Goal: Task Accomplishment & Management: Manage account settings

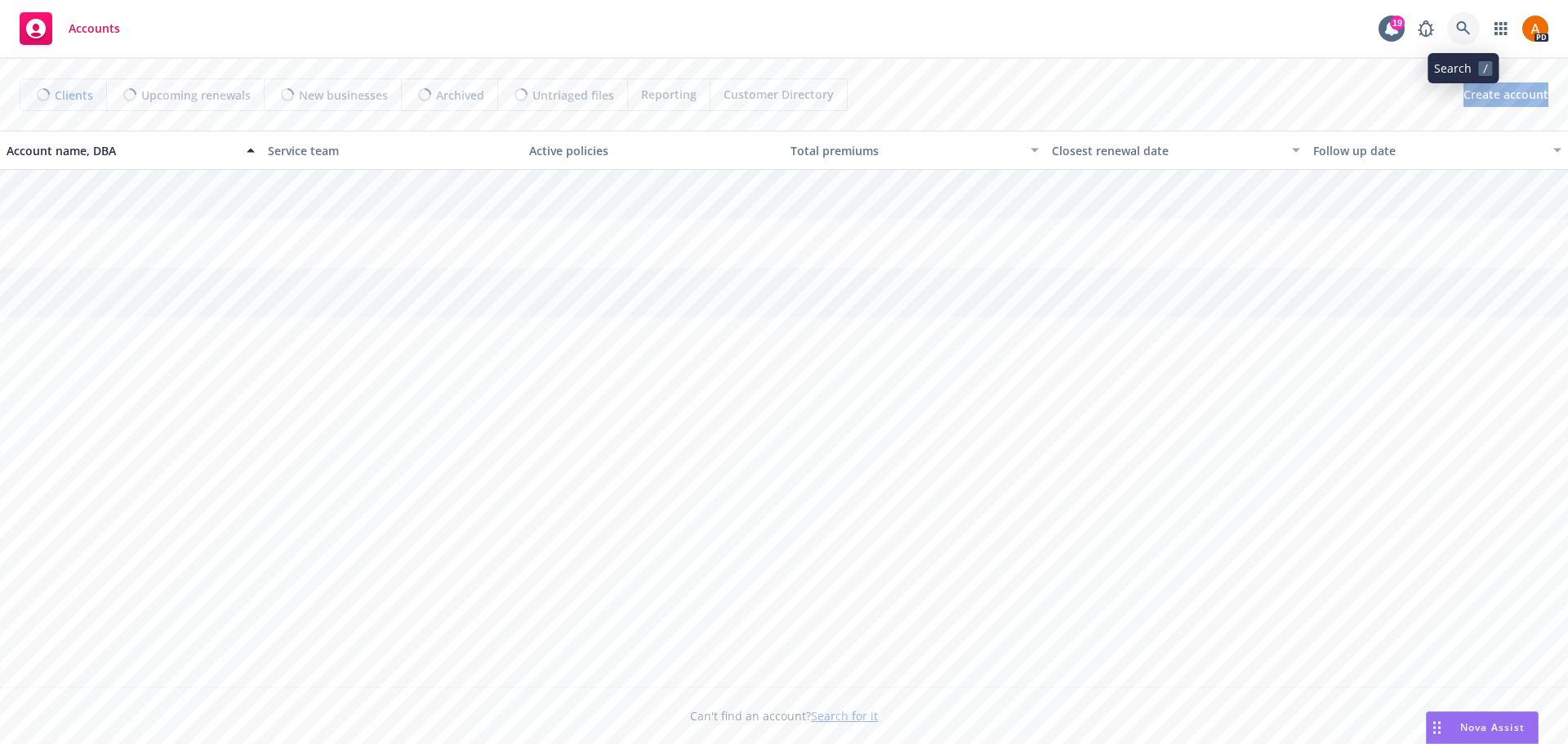
click at [1465, 26] on icon at bounding box center [1463, 28] width 15 height 15
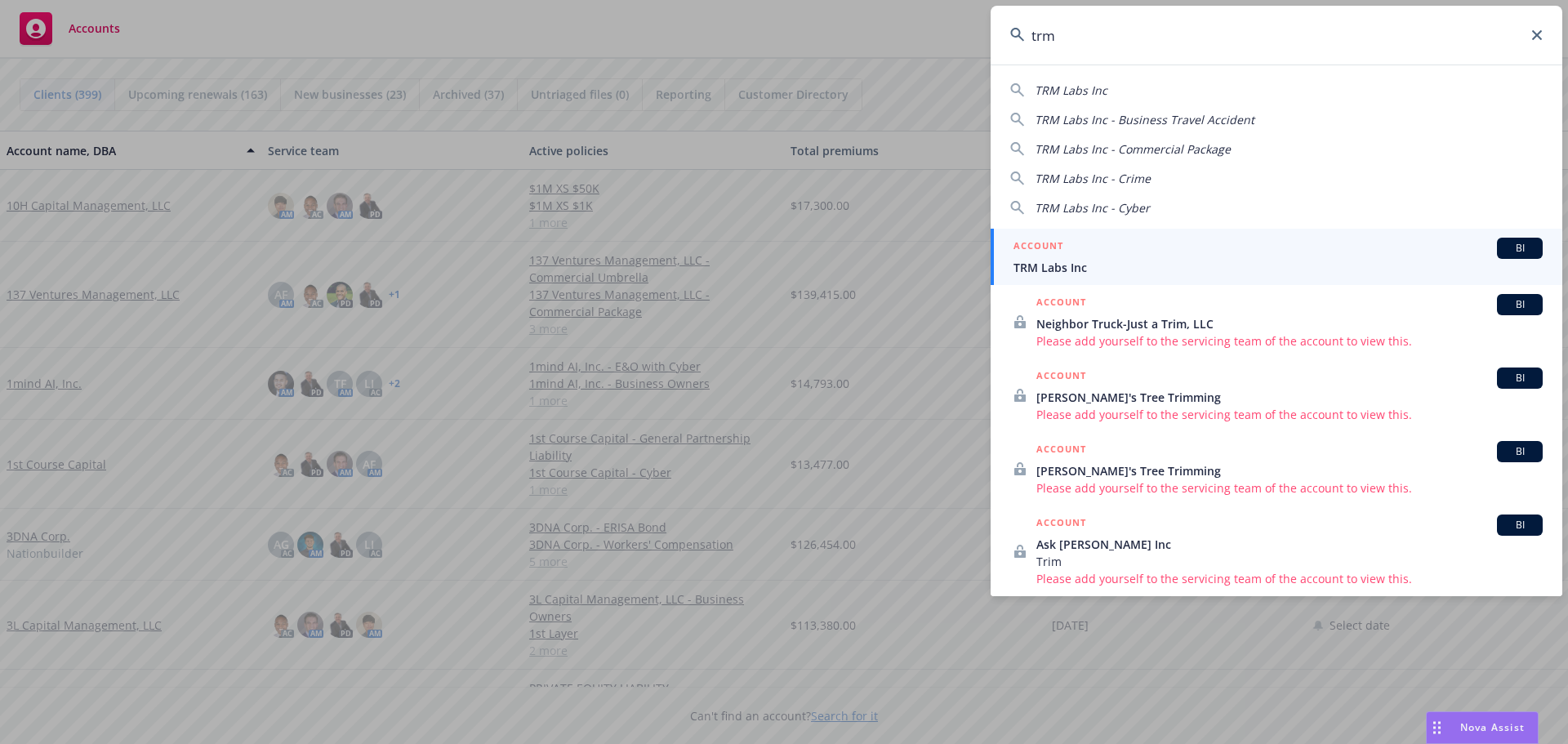
type input "trm"
click at [1040, 264] on span "TRM Labs Inc" at bounding box center [1278, 268] width 530 height 17
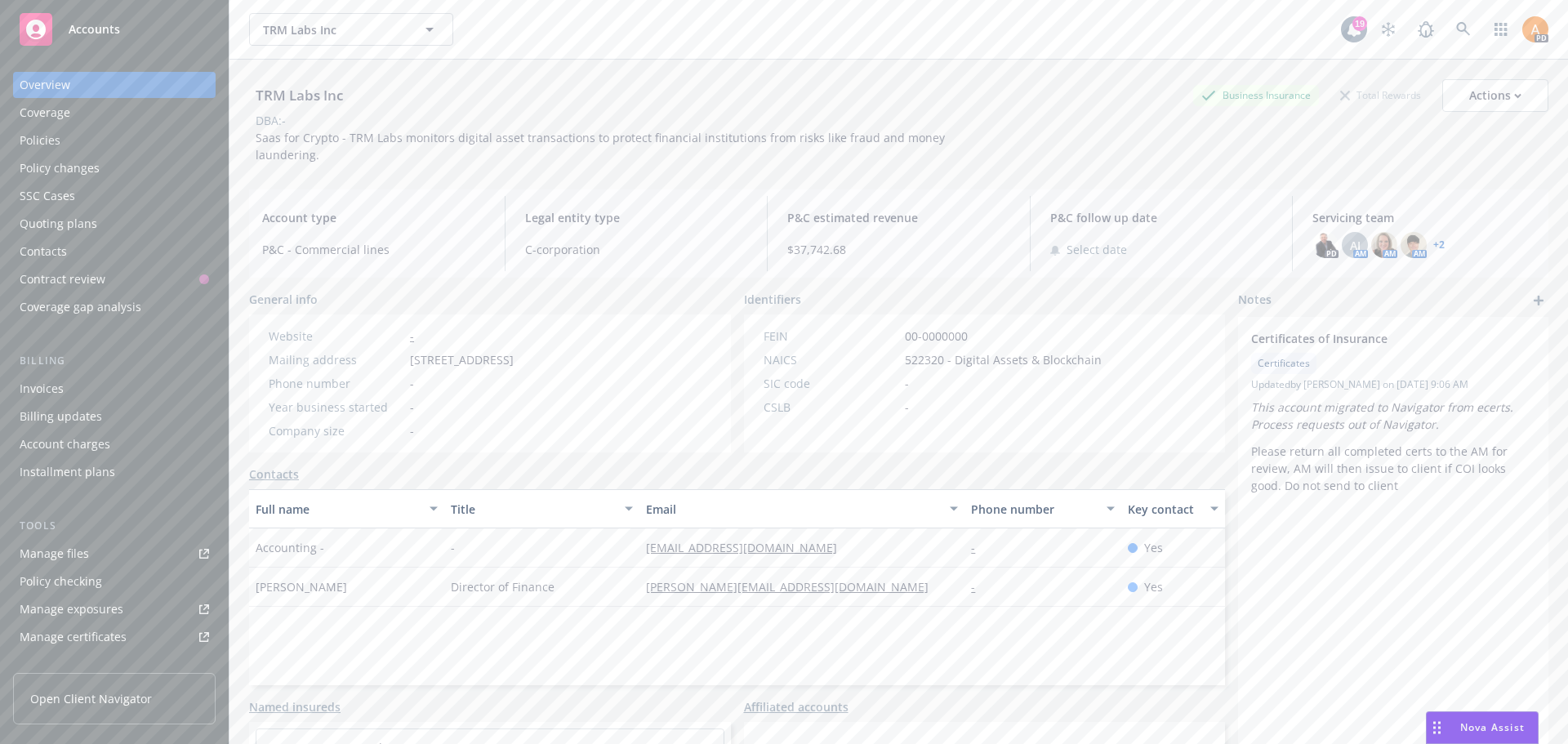
click at [59, 148] on div "Policies" at bounding box center [114, 140] width 190 height 26
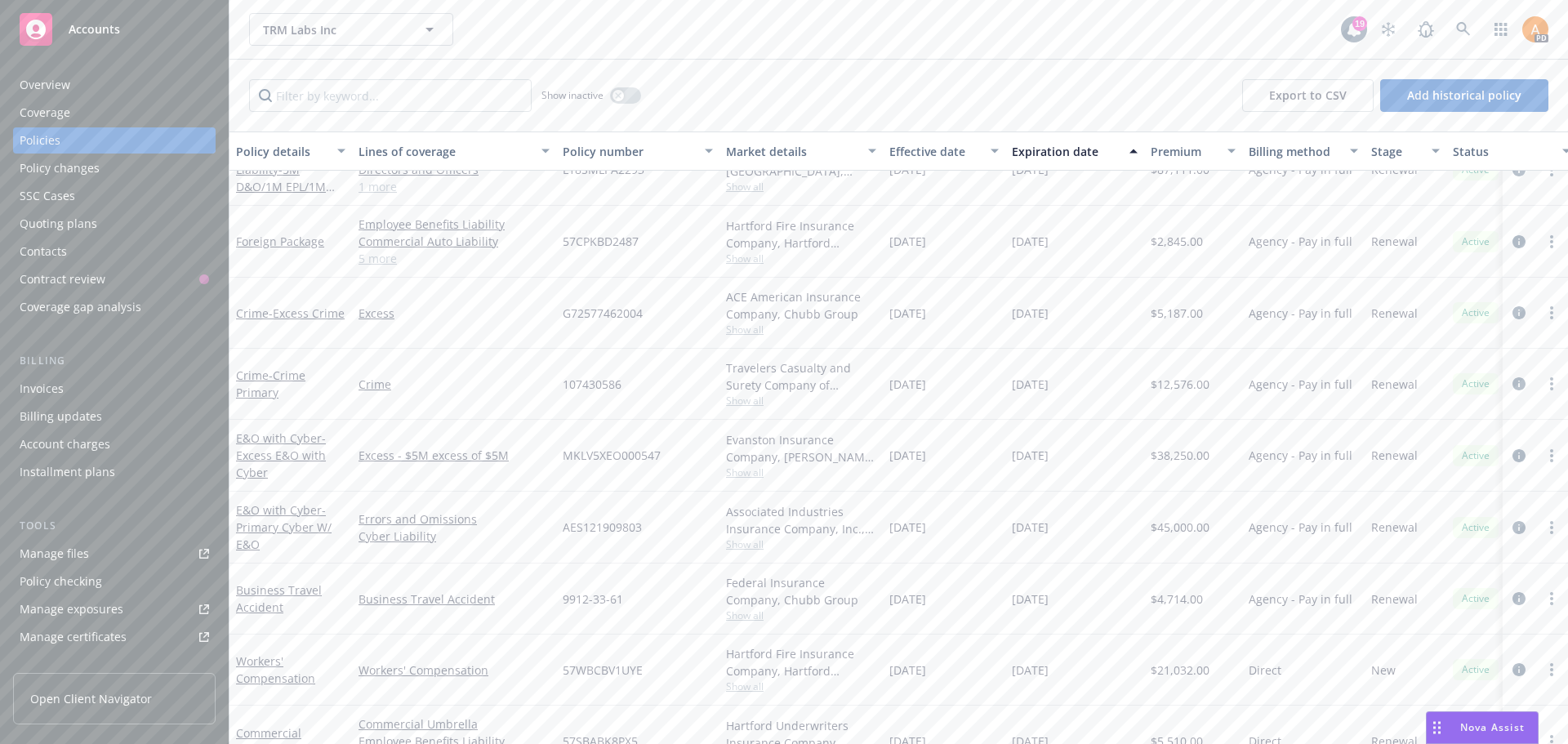
scroll to position [344, 0]
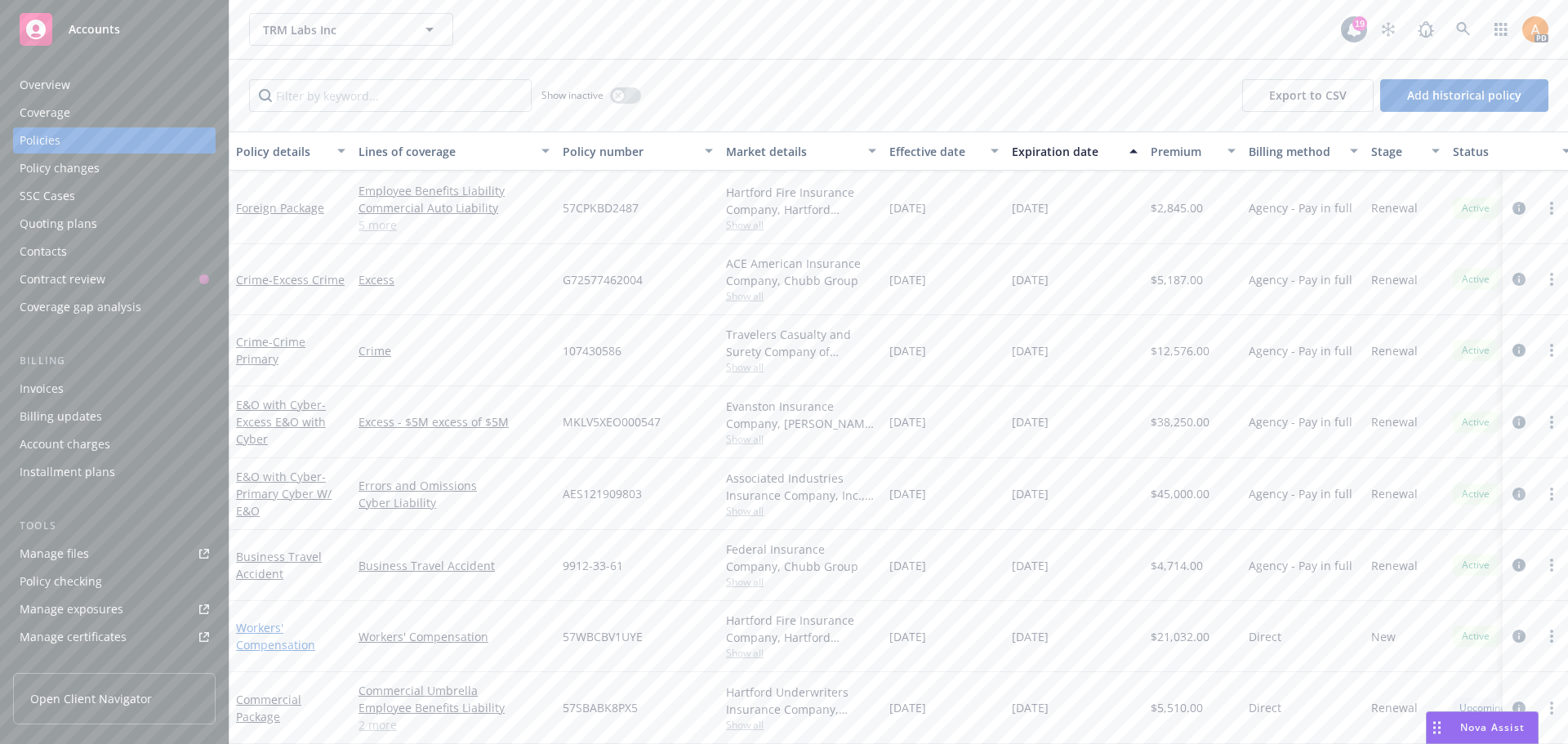
click at [247, 621] on link "Workers' Compensation" at bounding box center [275, 636] width 79 height 33
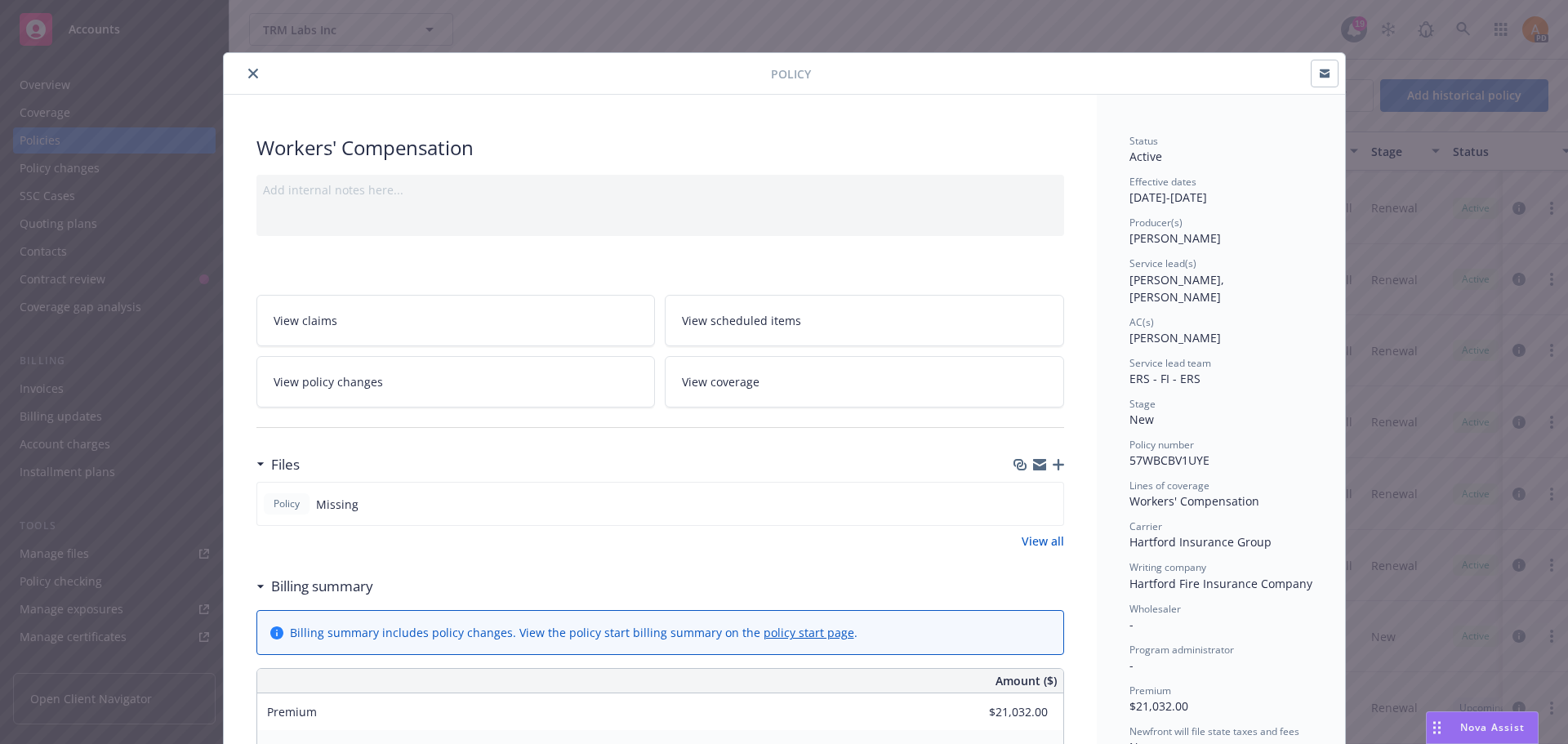
click at [251, 76] on icon "close" at bounding box center [252, 73] width 9 height 9
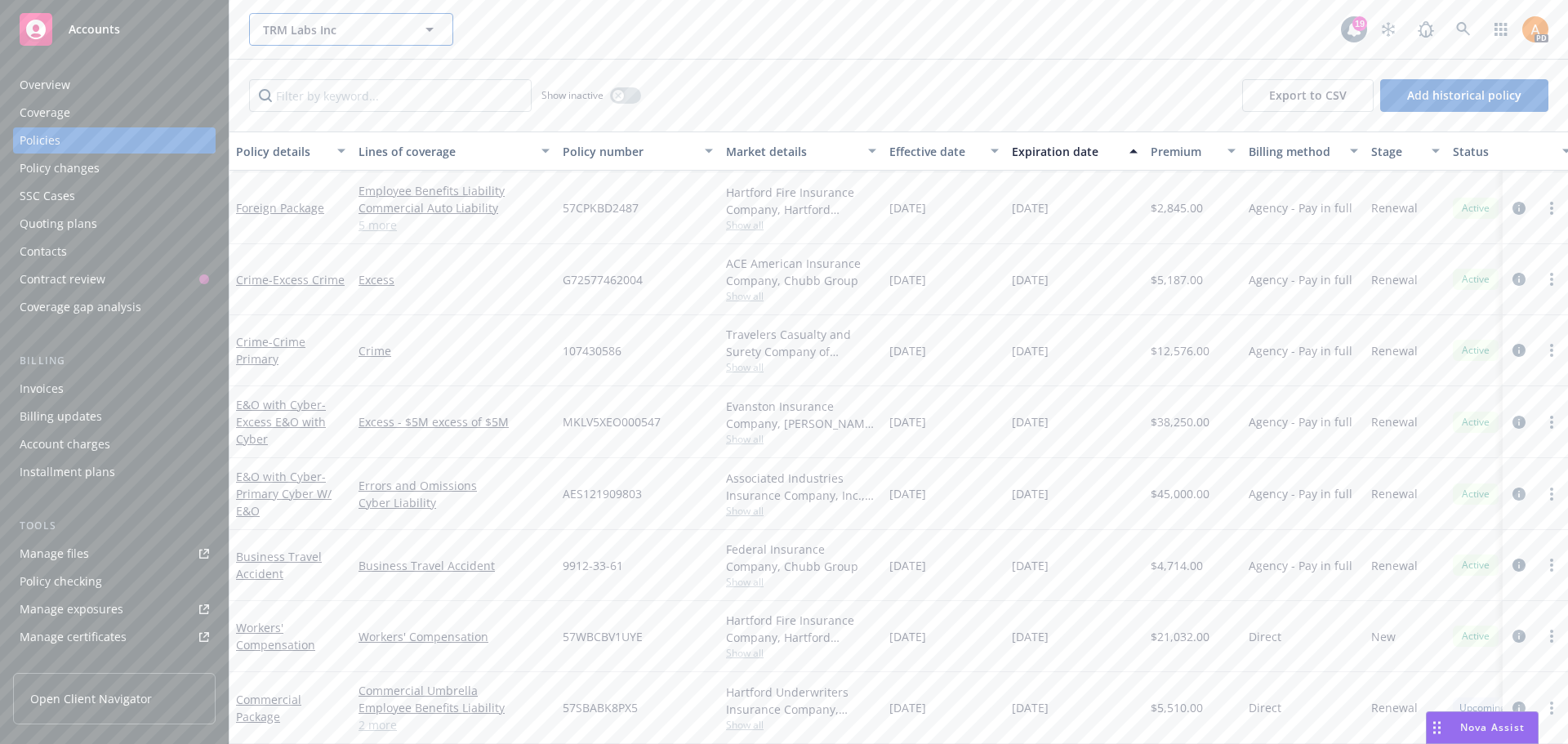
click at [321, 20] on button "TRM Labs Inc" at bounding box center [351, 29] width 204 height 33
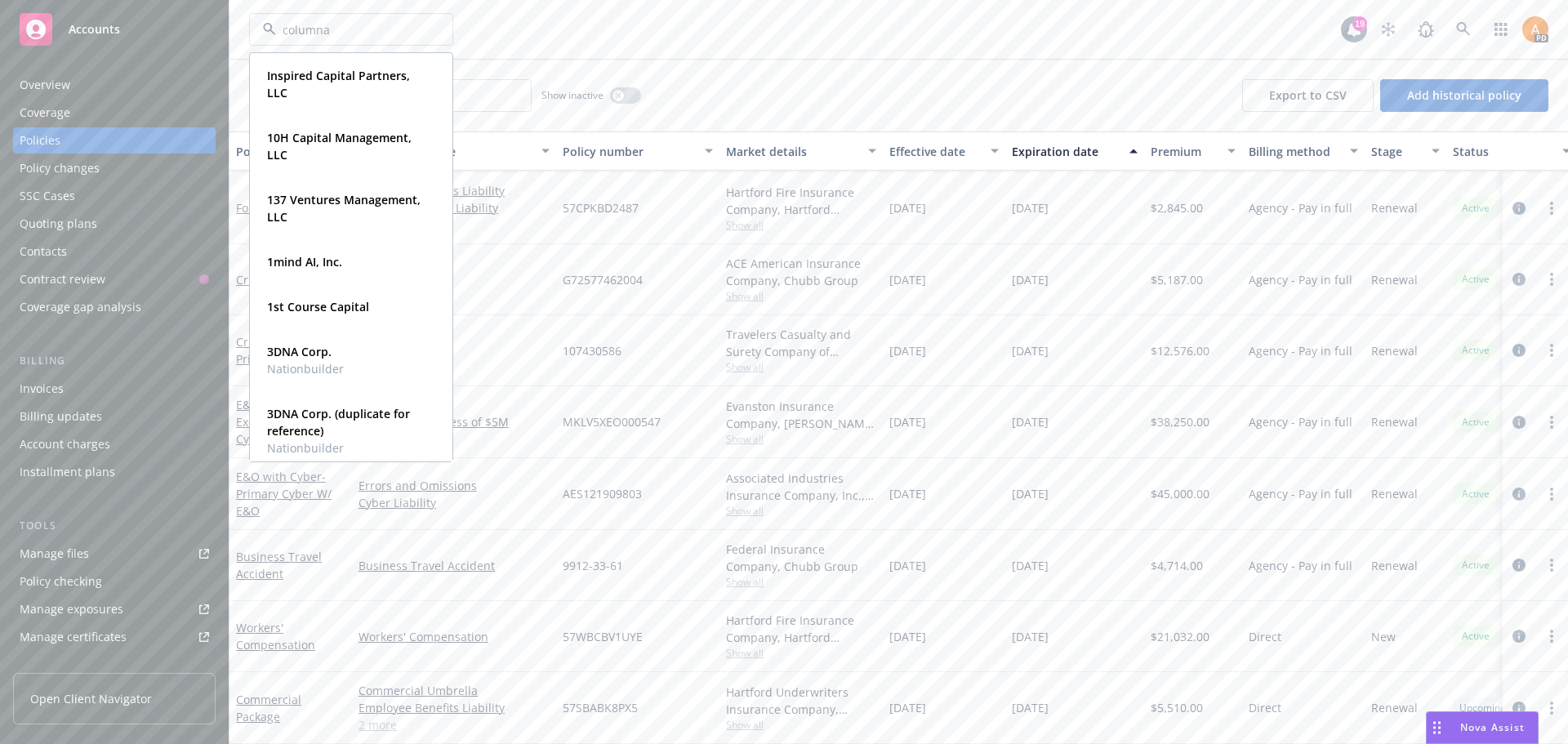
type input "columnar"
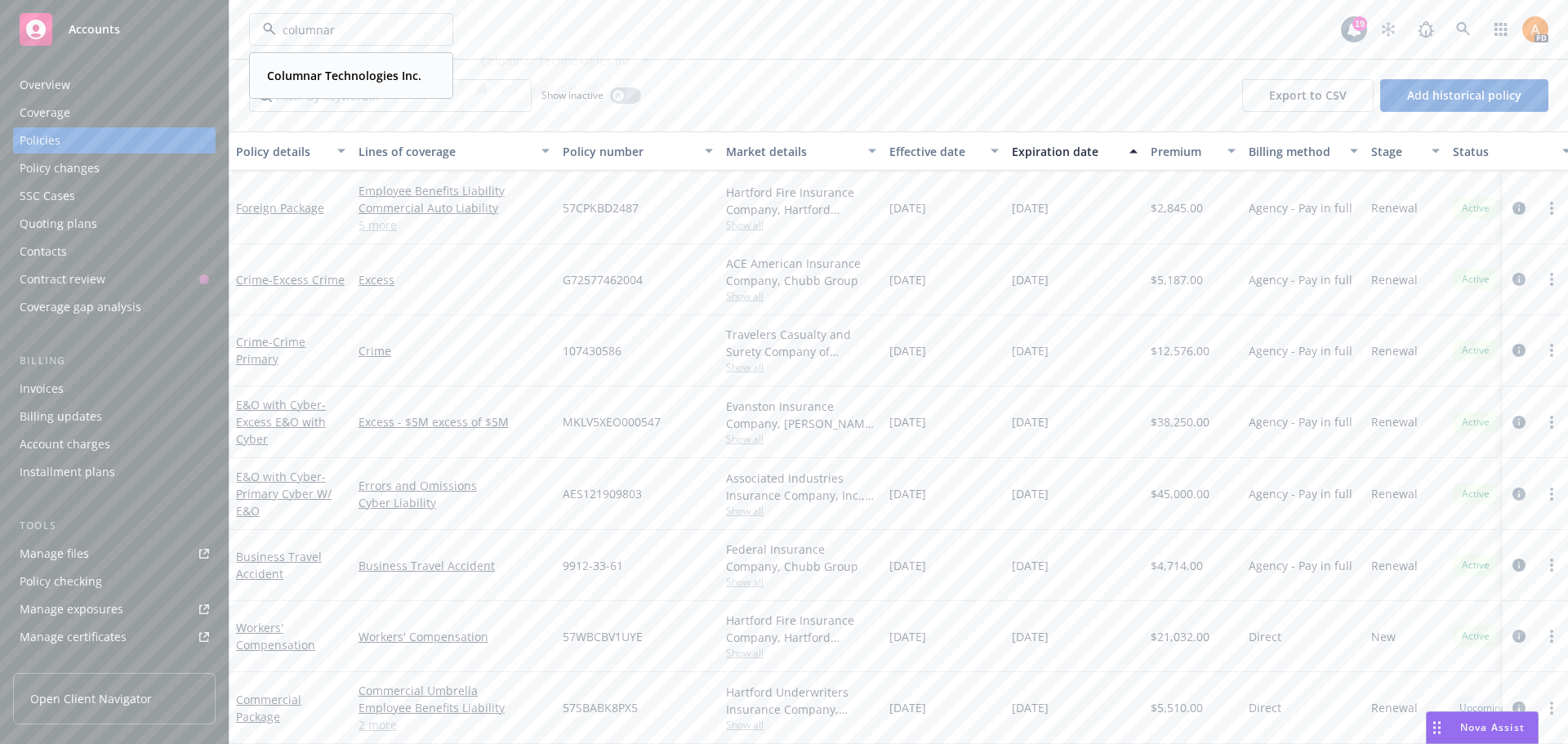
click at [335, 79] on strong "Columnar Technologies Inc." at bounding box center [344, 76] width 154 height 15
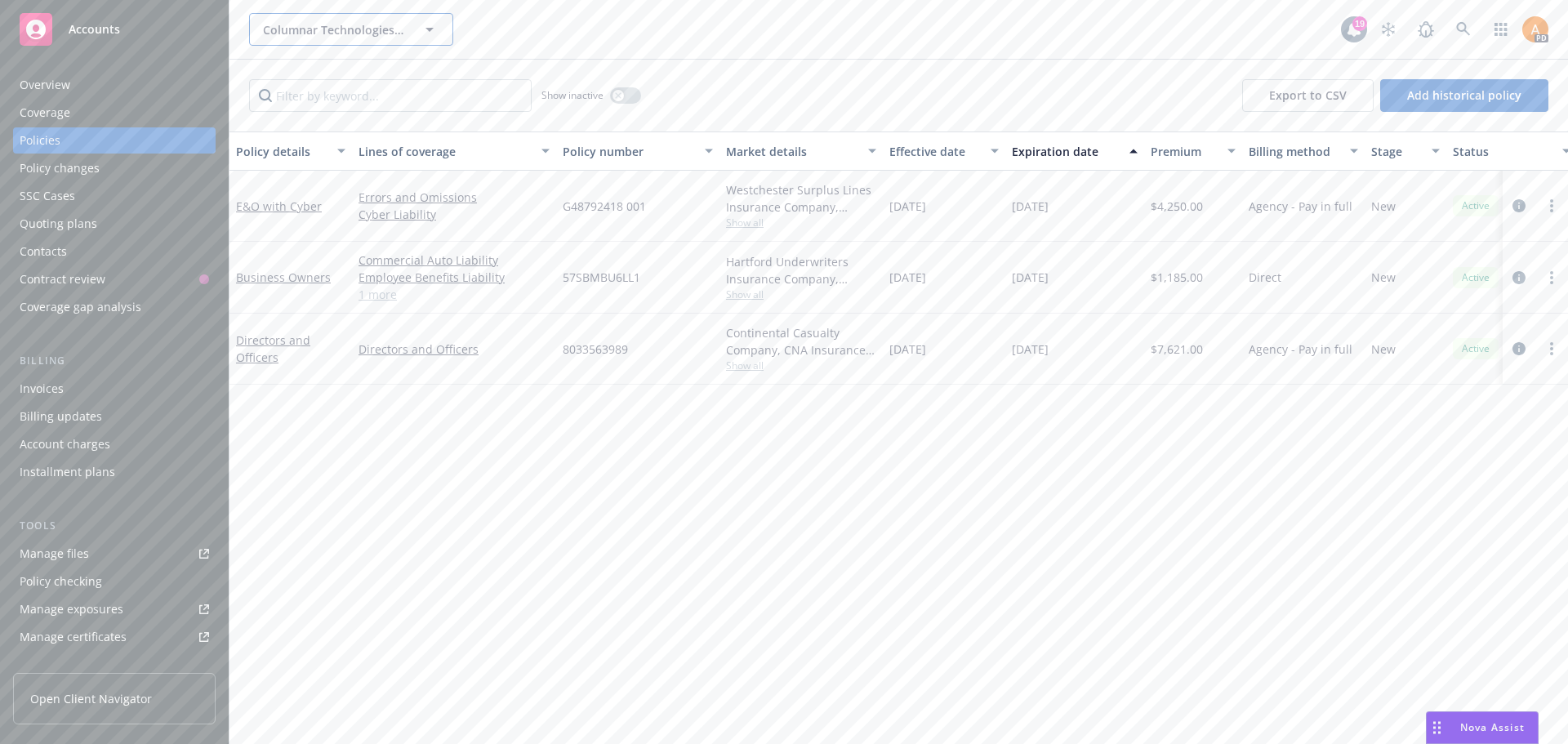
click at [336, 27] on span "Columnar Technologies Inc." at bounding box center [333, 30] width 142 height 17
click at [350, 22] on span "Columnar Technologies Inc." at bounding box center [333, 30] width 142 height 17
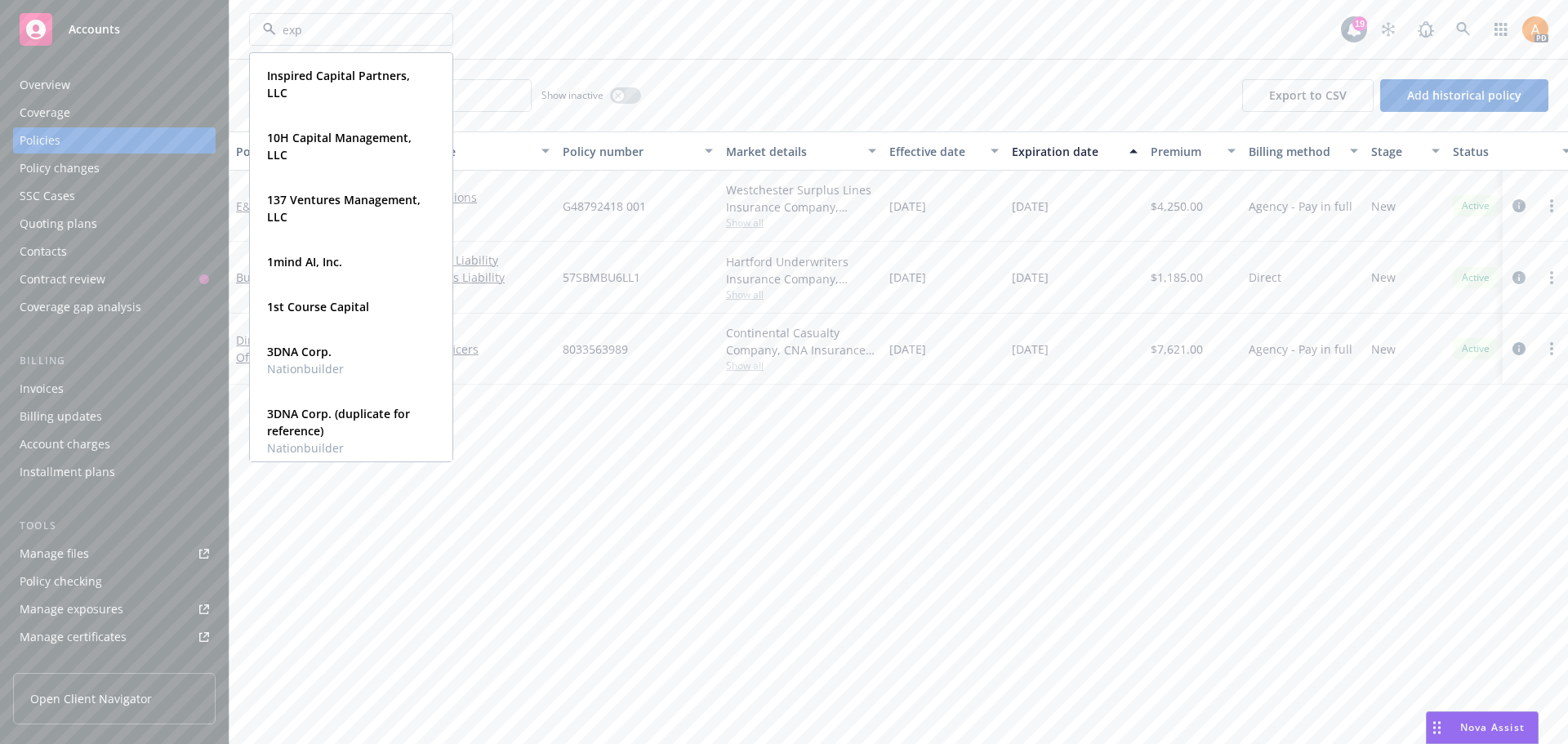
type input "expo"
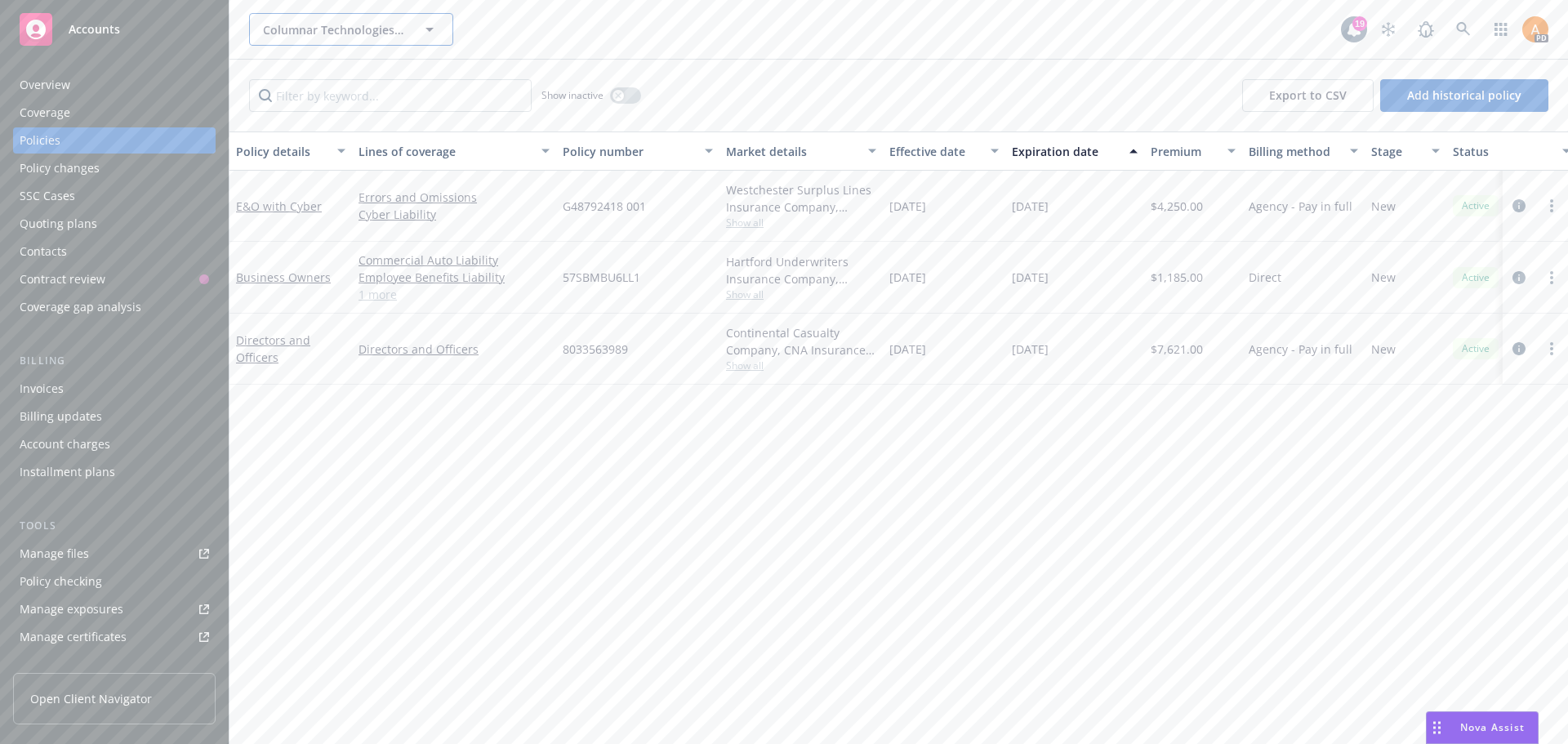
click at [289, 26] on span "Columnar Technologies Inc." at bounding box center [333, 30] width 142 height 17
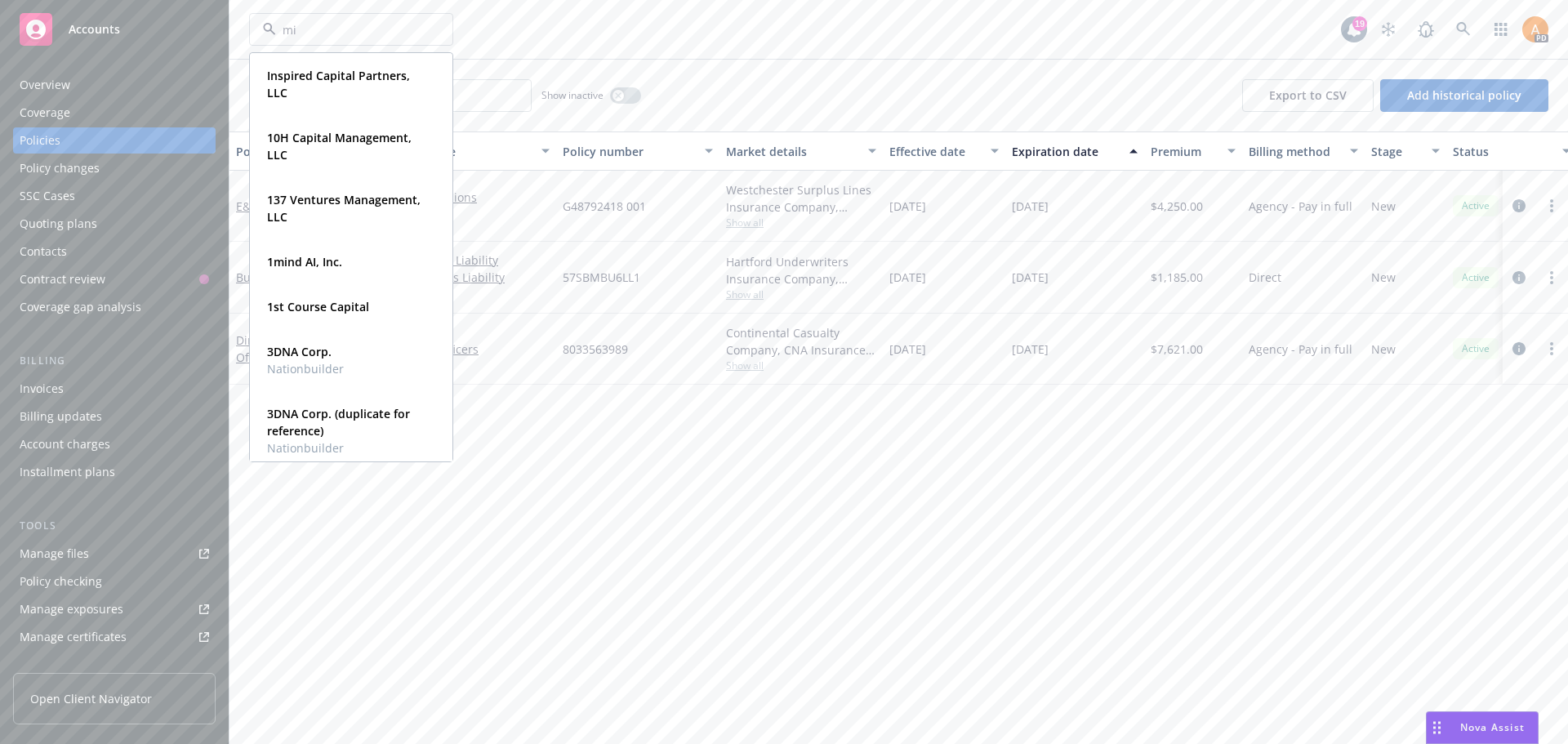
type input "min"
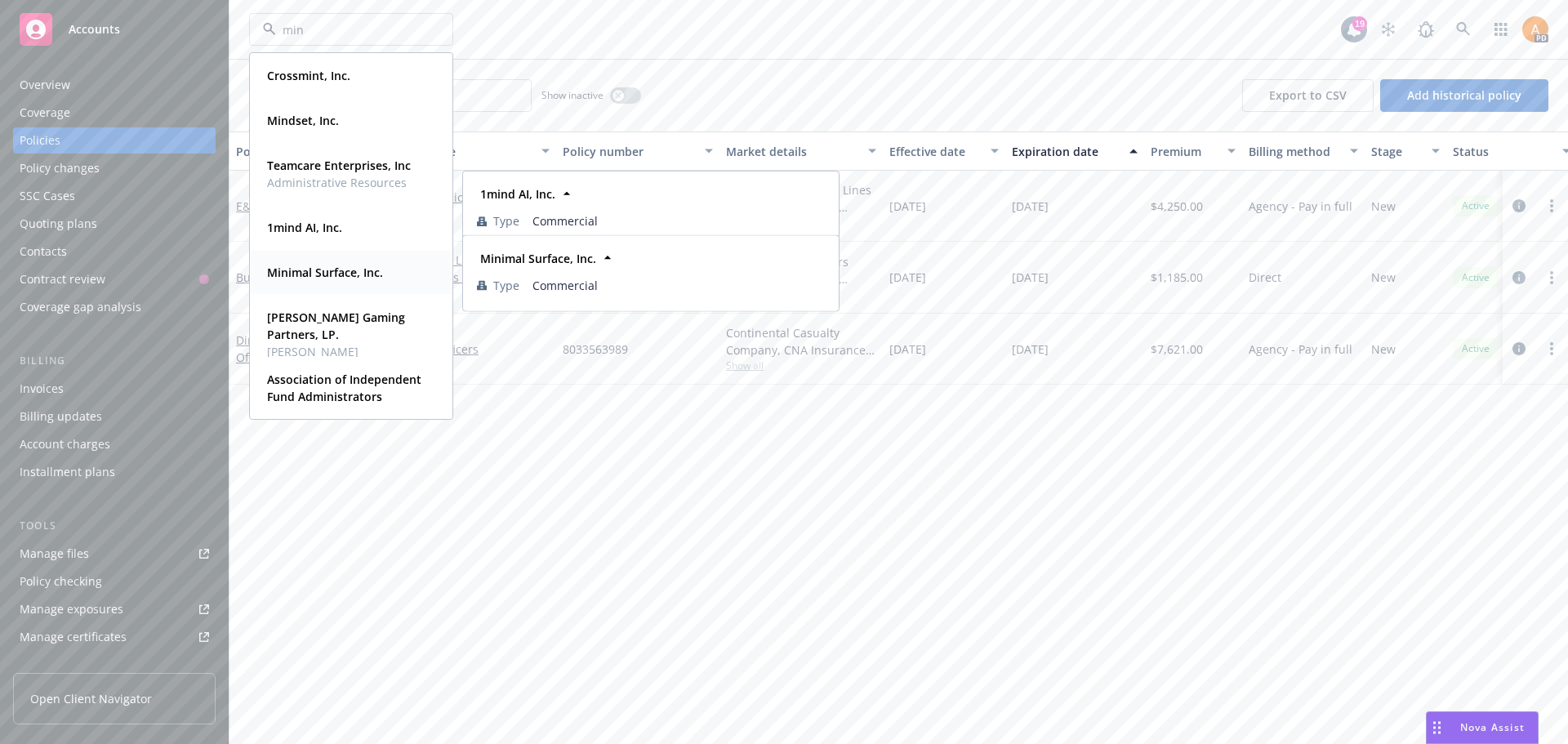
click at [311, 271] on strong "Minimal Surface, Inc." at bounding box center [324, 272] width 116 height 15
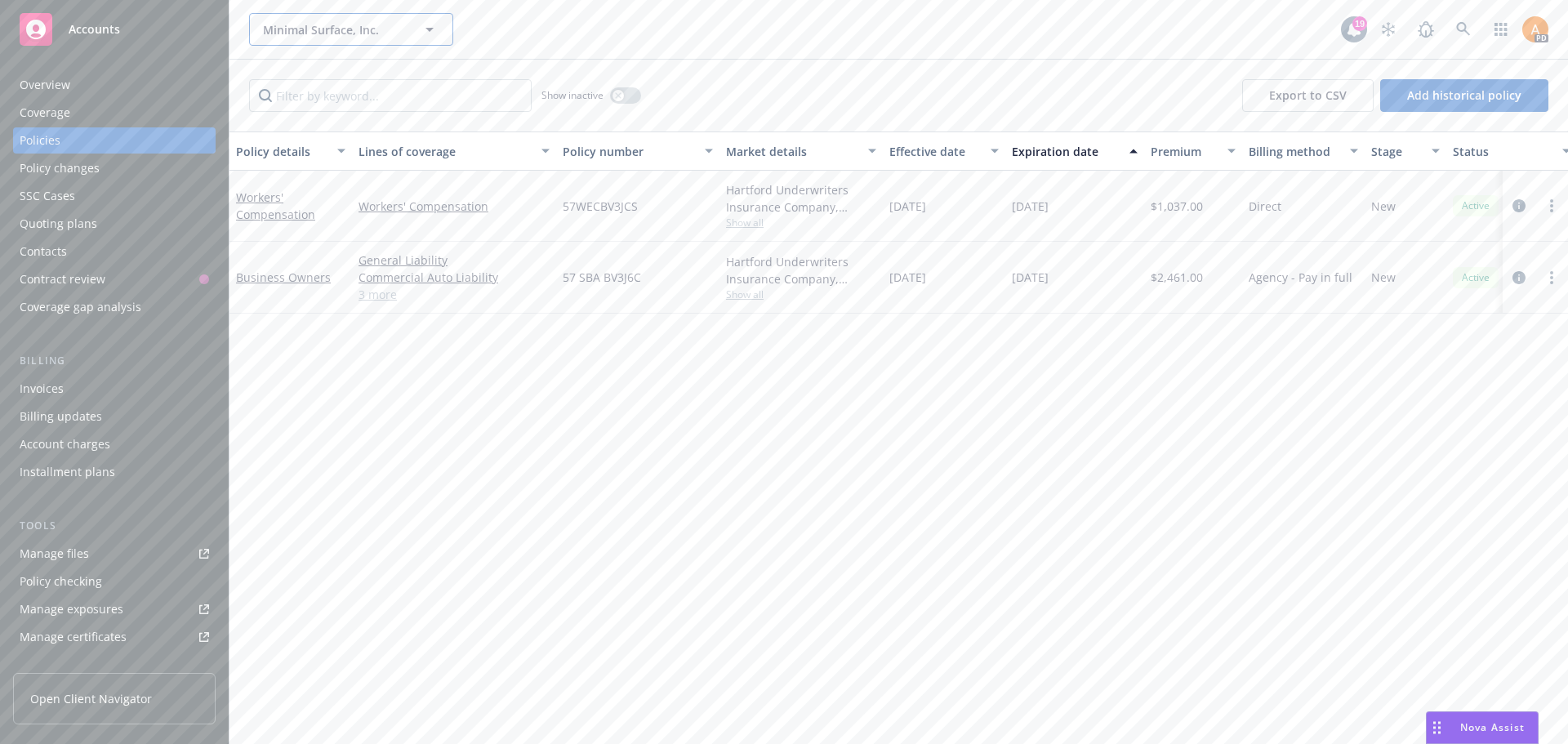
click at [334, 34] on span "Minimal Surface, Inc." at bounding box center [333, 30] width 142 height 17
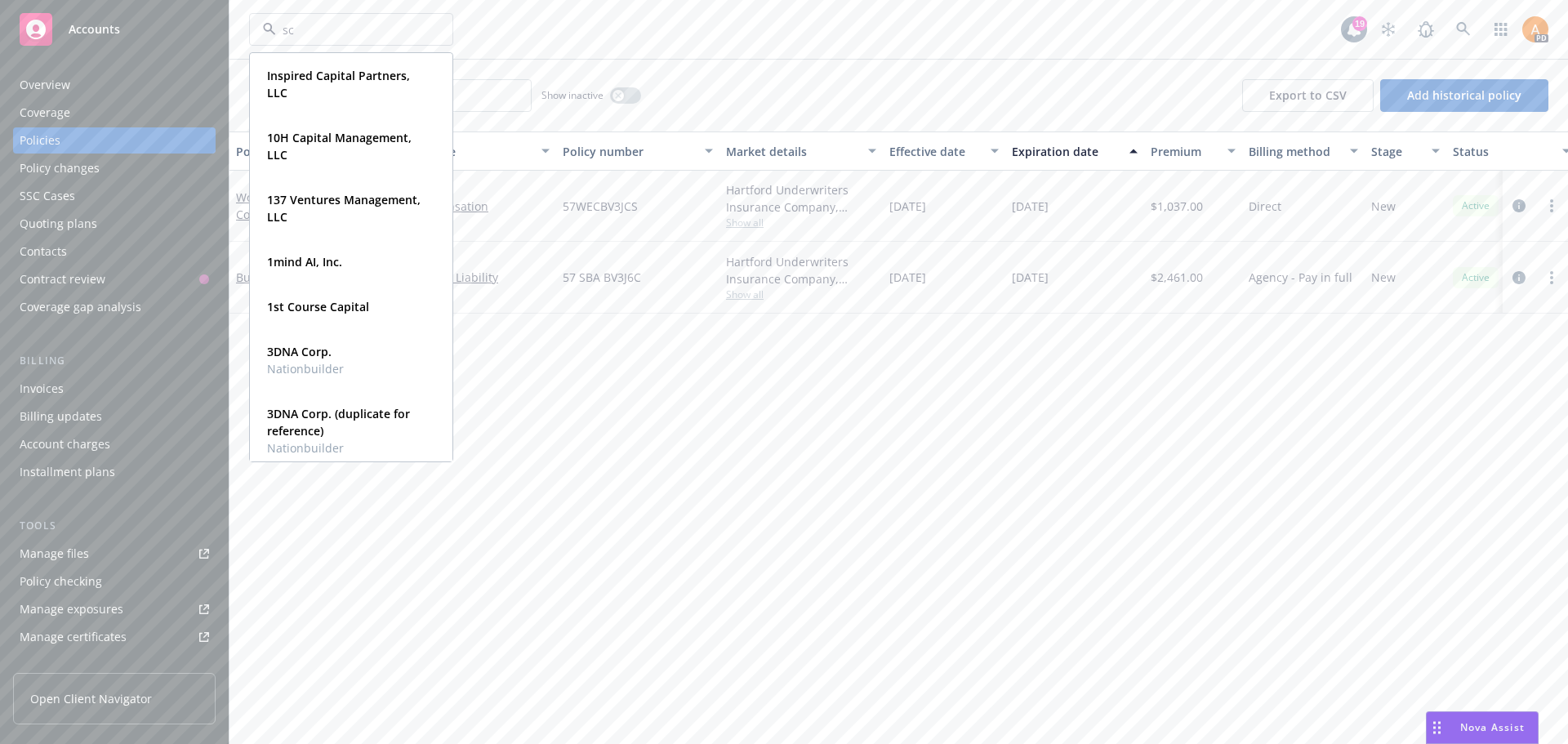
type input "sci"
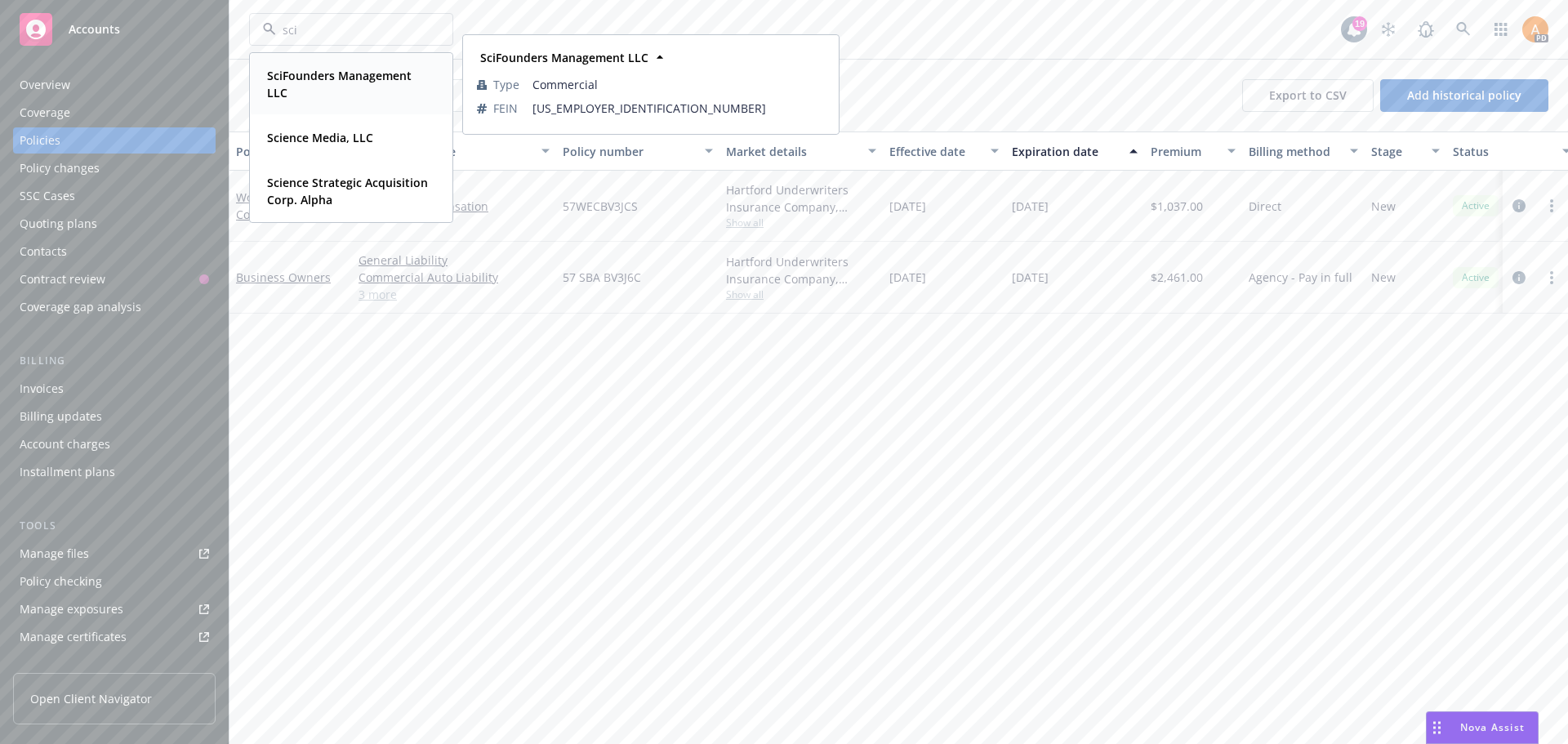
click at [329, 77] on strong "SciFounders Management LLC" at bounding box center [339, 84] width 144 height 33
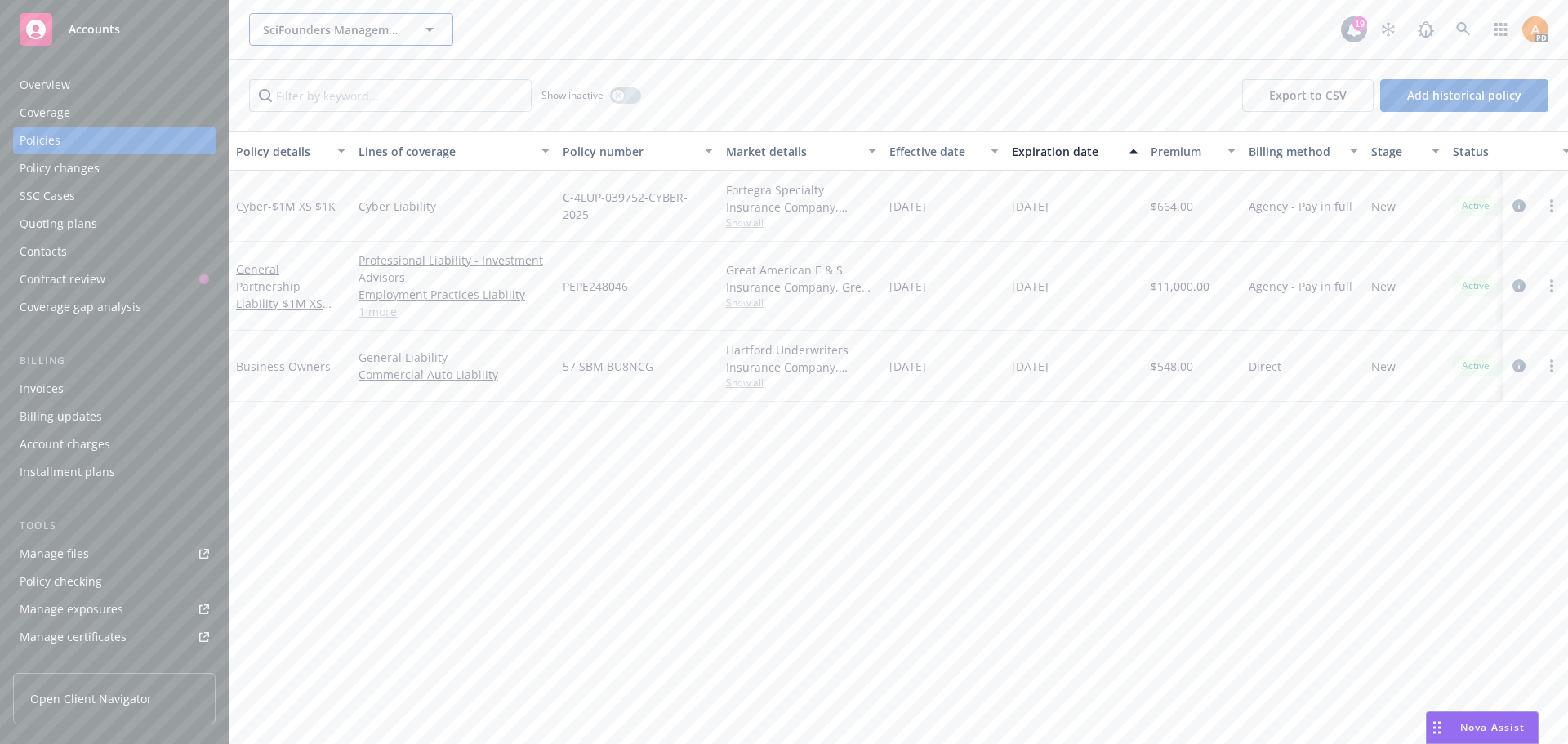
click at [345, 28] on span "SciFounders Management LLC" at bounding box center [333, 30] width 142 height 17
type input "broadwa"
click at [332, 79] on strong "Broadway Venture Partners, LLC" at bounding box center [346, 84] width 159 height 33
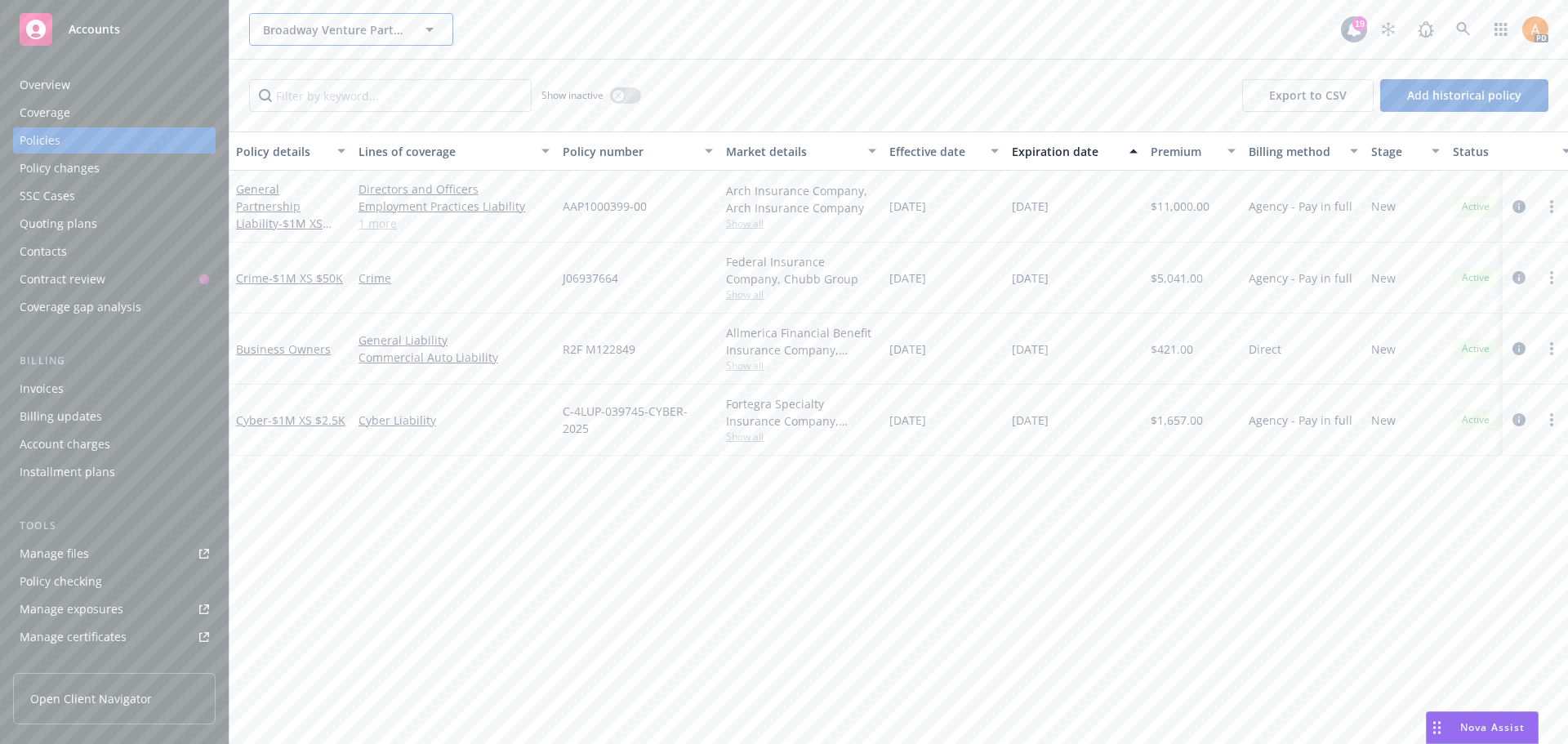
click at [300, 40] on button "Broadway Venture Partners, LLC" at bounding box center [351, 29] width 204 height 33
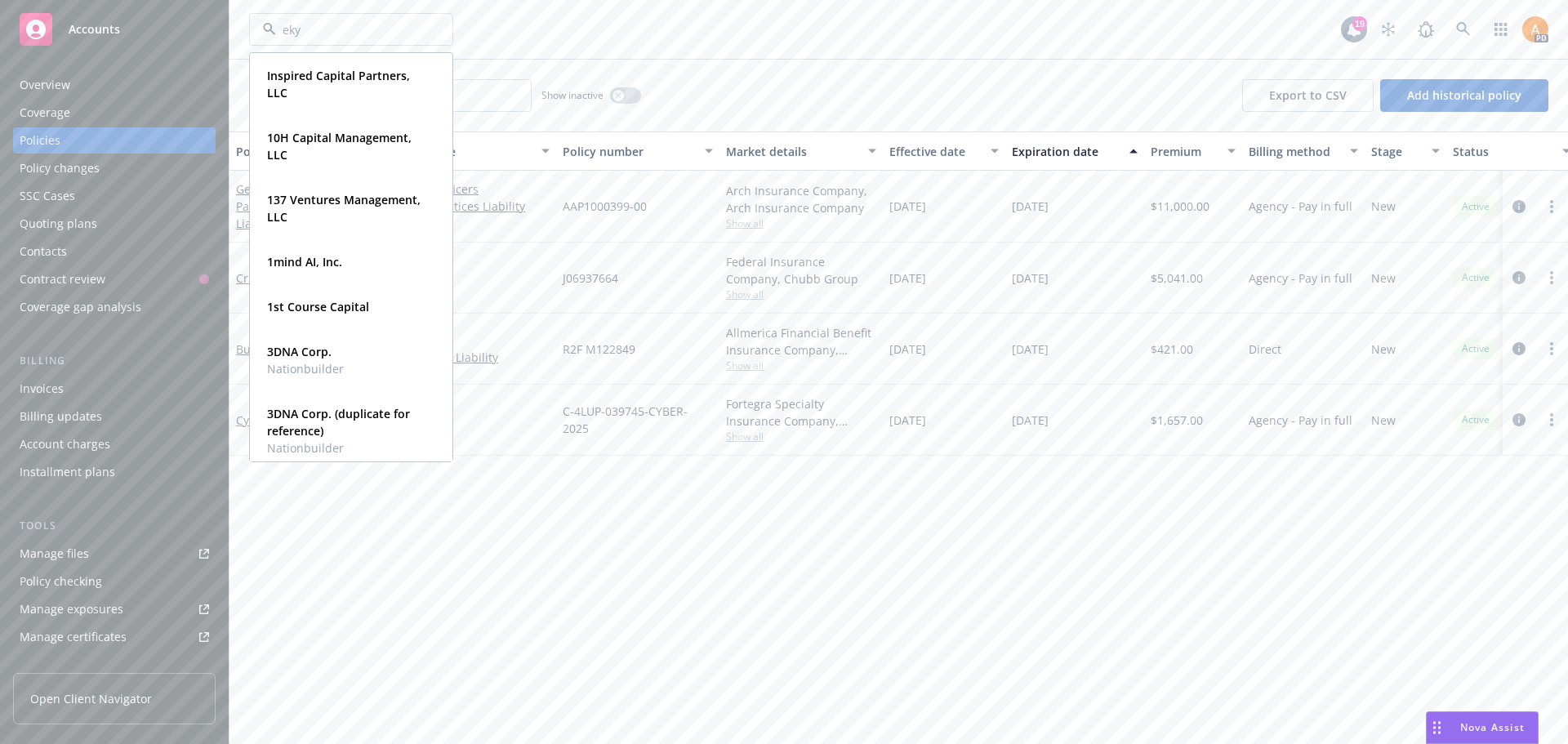
type input "ekya"
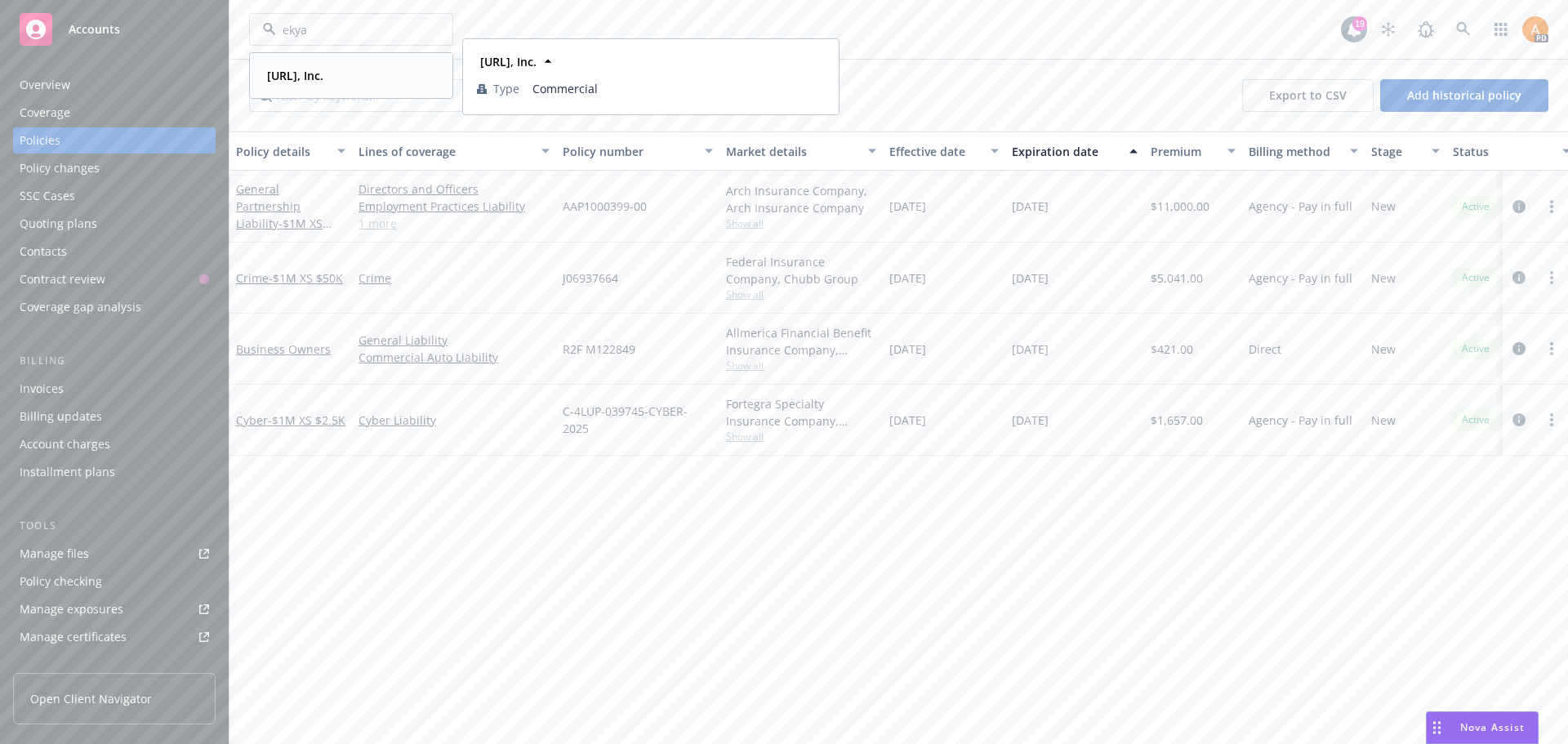
click at [301, 77] on strong "[URL], Inc." at bounding box center [295, 76] width 57 height 15
click at [363, 31] on span "[URL], Inc." at bounding box center [333, 30] width 142 height 17
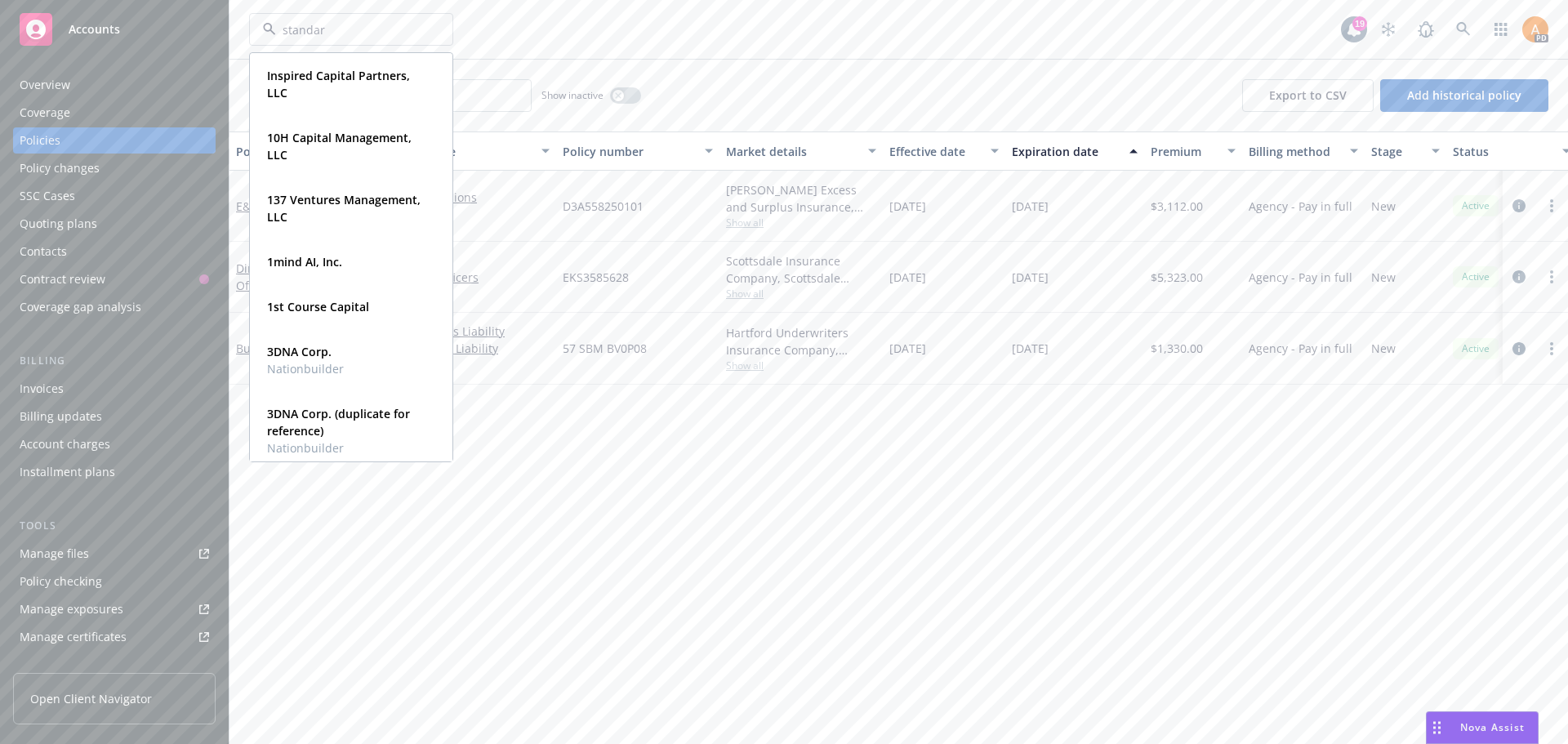
type input "standard"
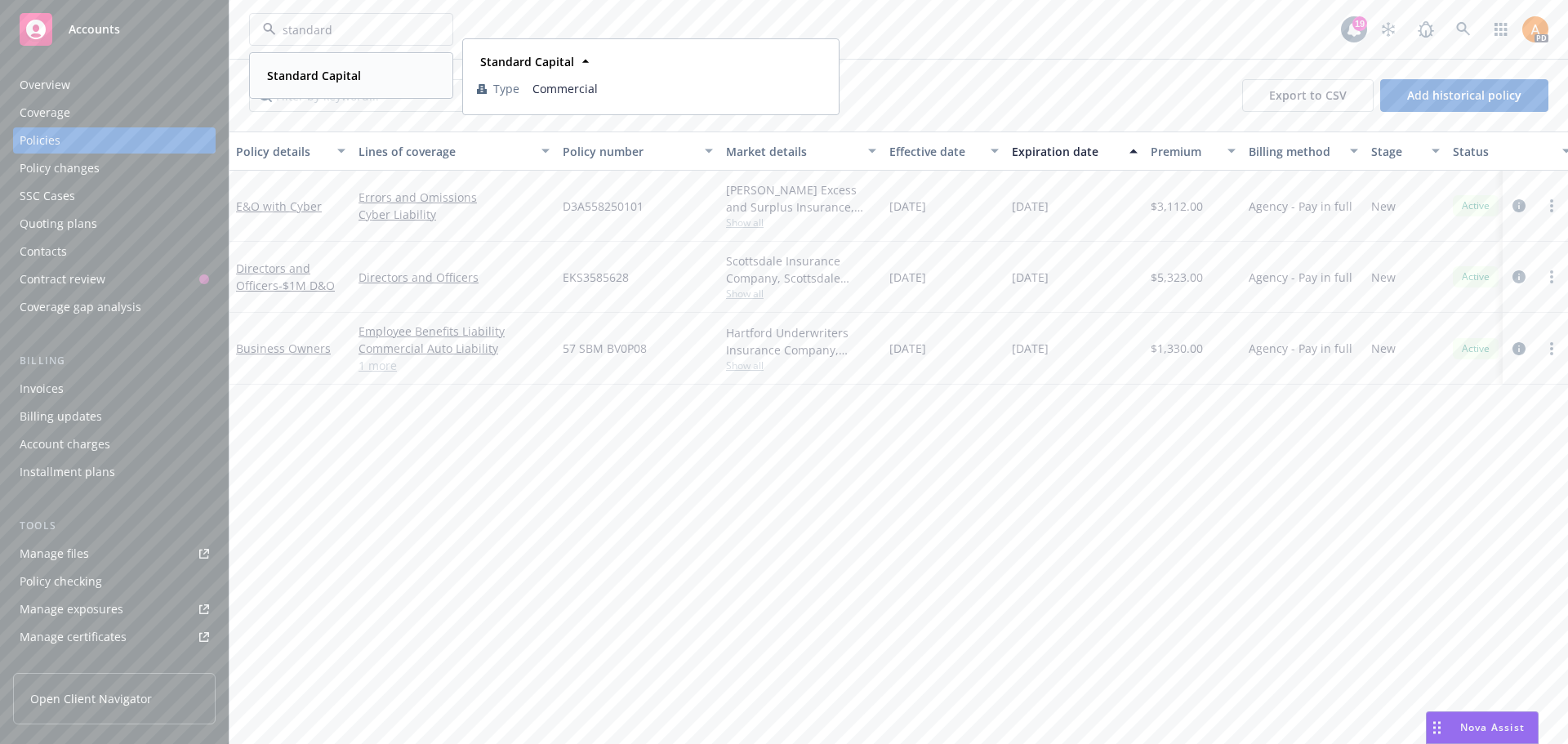
click at [292, 73] on strong "Standard Capital" at bounding box center [313, 76] width 94 height 15
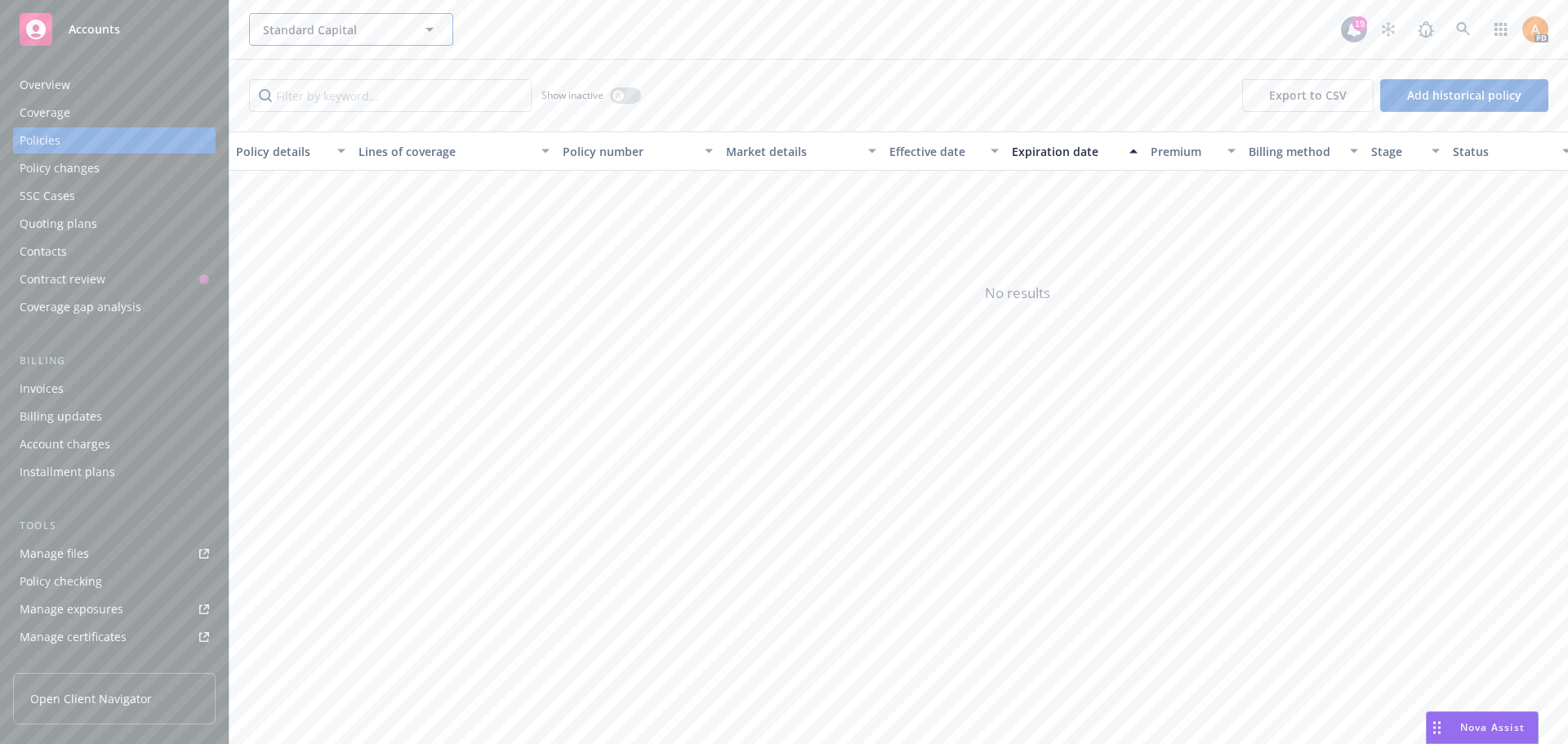
click at [360, 25] on span "Standard Capital" at bounding box center [333, 30] width 142 height 17
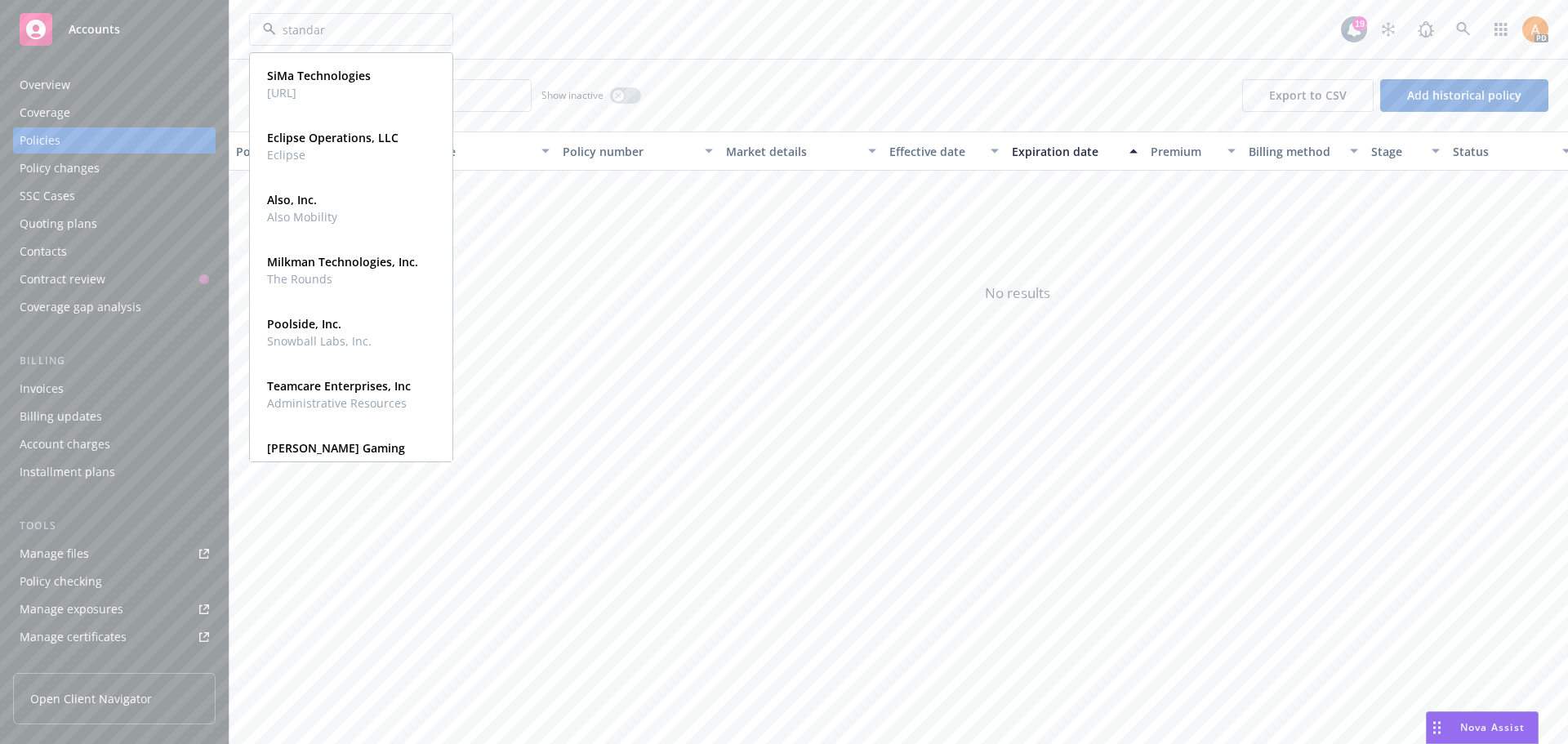
type input "standard"
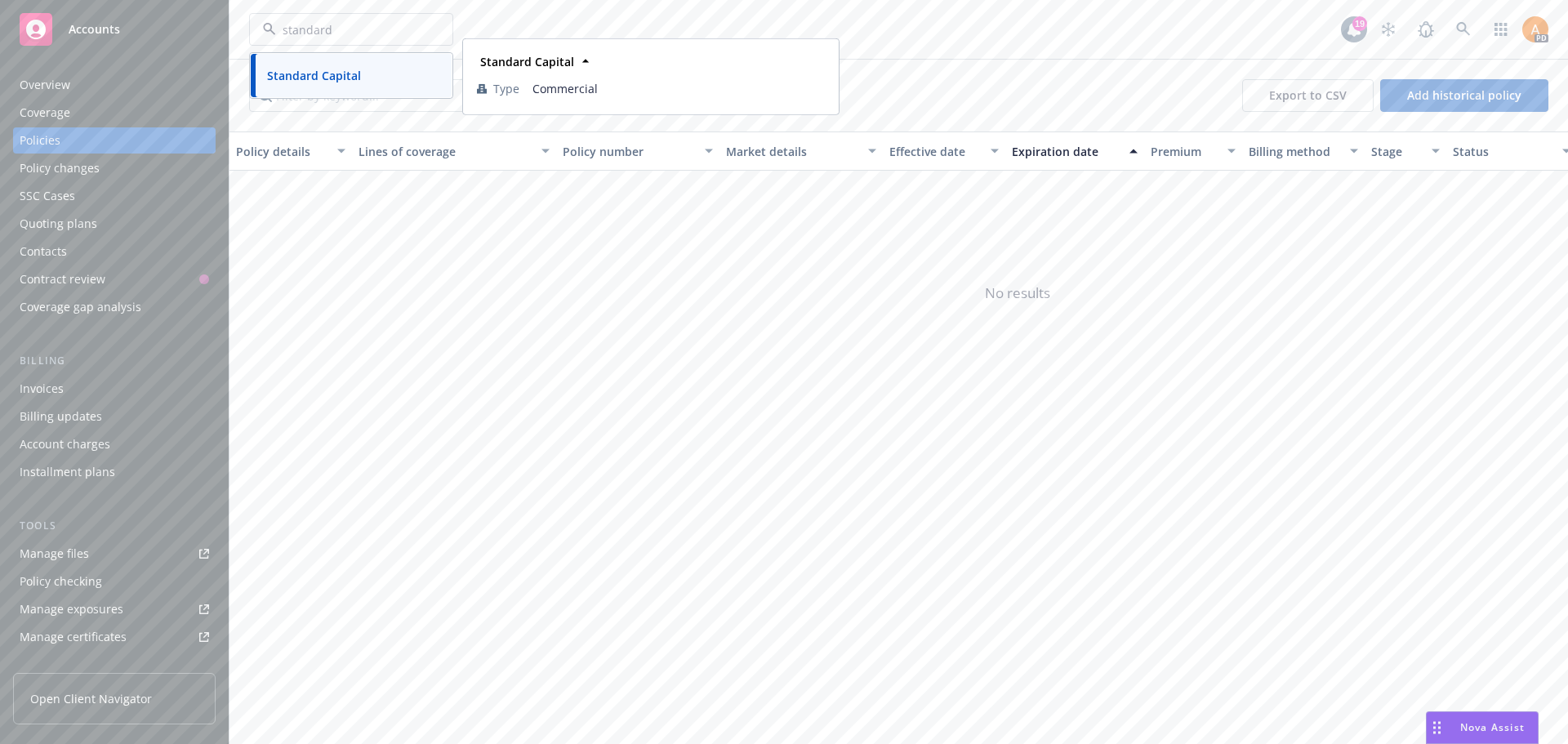
click at [301, 82] on strong "Standard Capital" at bounding box center [313, 76] width 94 height 15
click at [63, 547] on div "Manage files" at bounding box center [54, 553] width 70 height 26
click at [71, 92] on div "Overview" at bounding box center [114, 85] width 190 height 26
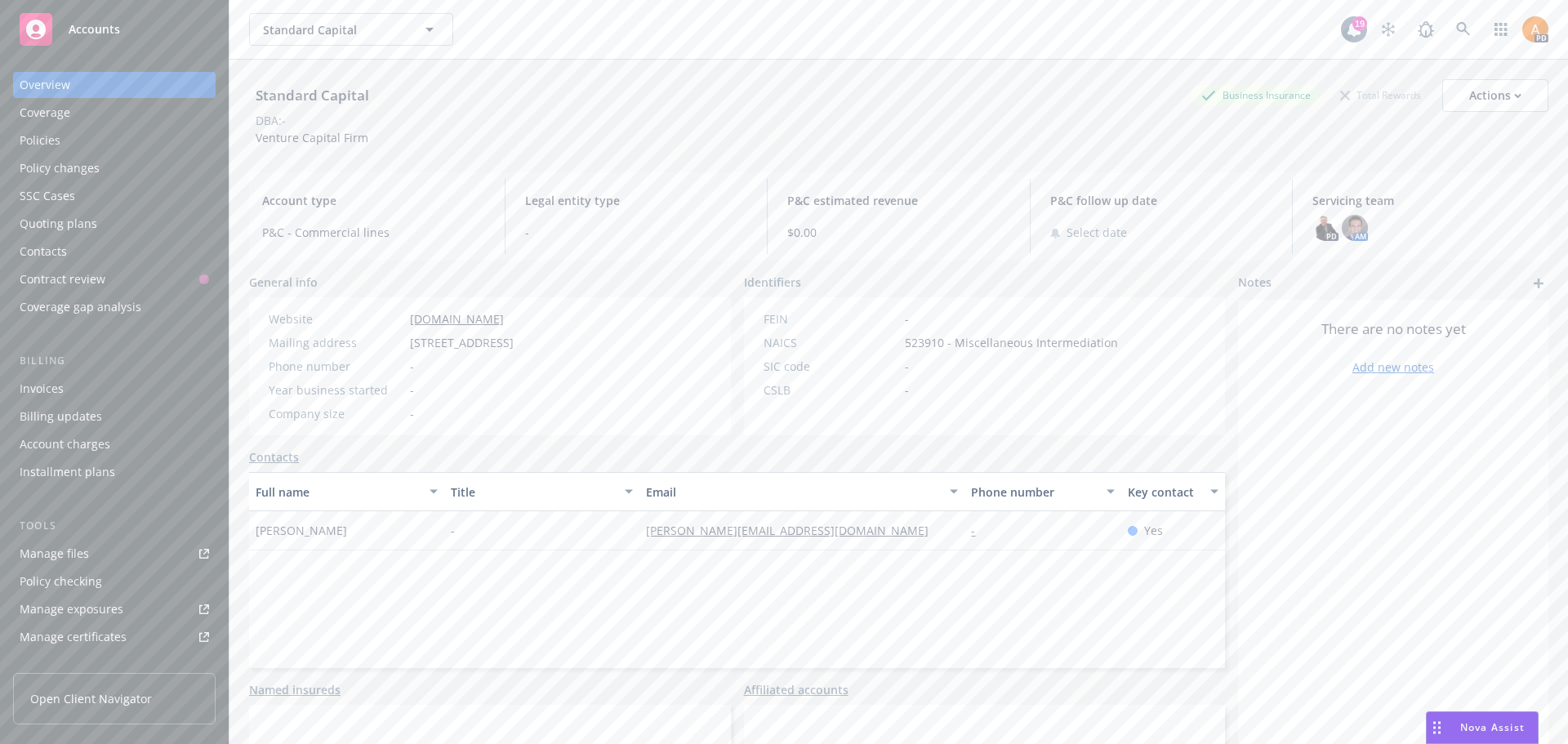
click at [46, 136] on div "Policies" at bounding box center [40, 140] width 41 height 26
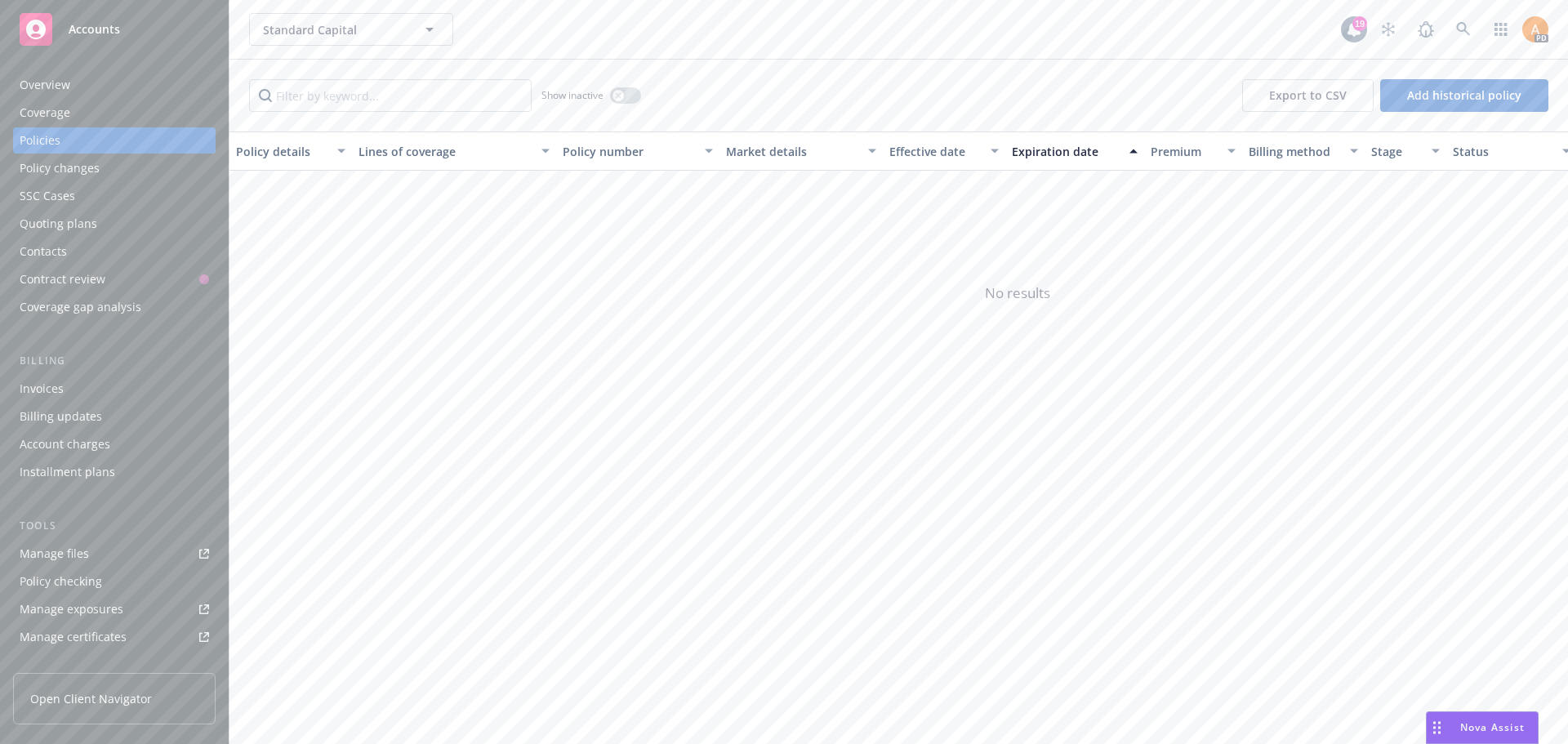
click at [56, 378] on div "Invoices" at bounding box center [41, 389] width 44 height 26
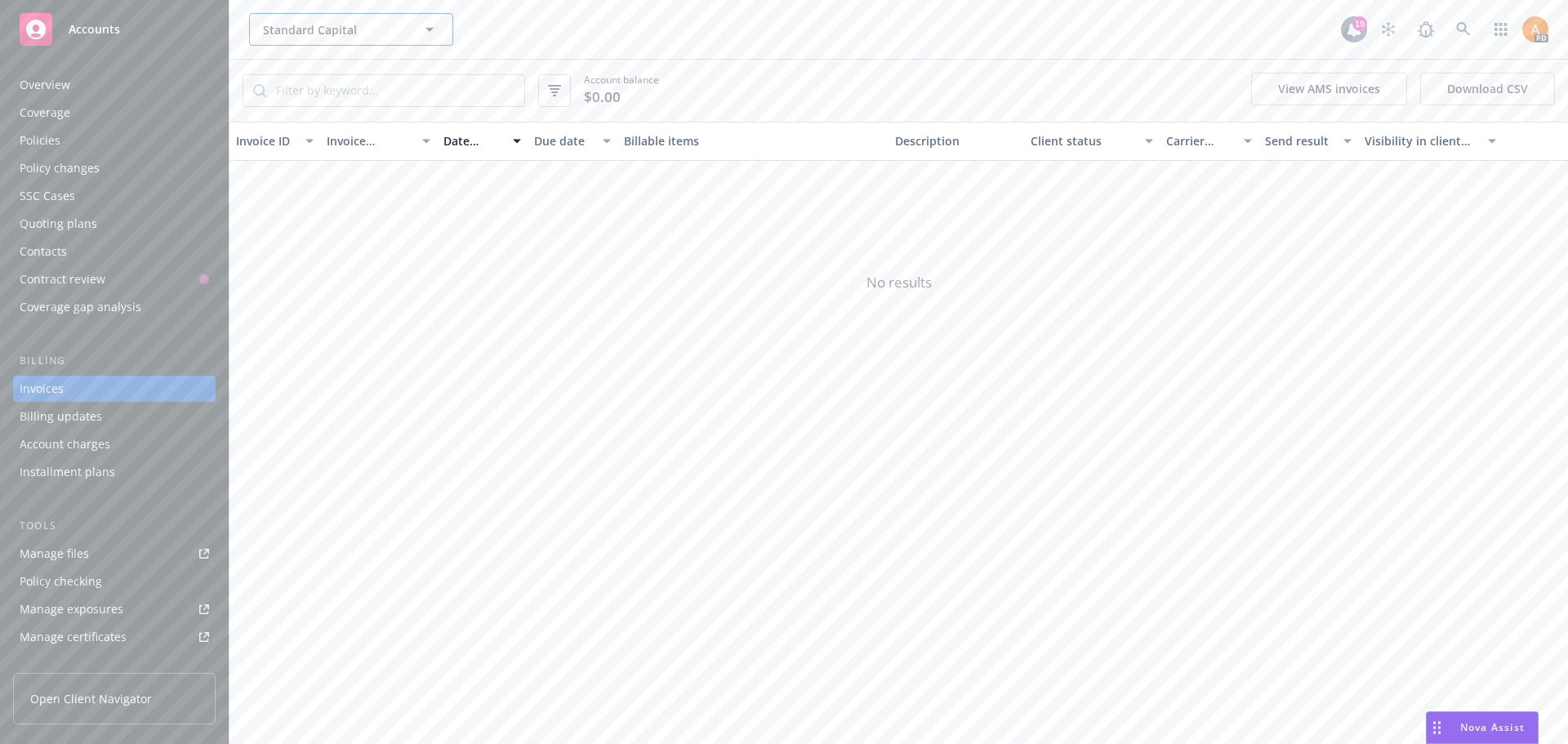
click at [360, 33] on span "Standard Capital" at bounding box center [333, 30] width 142 height 17
type input "b"
click at [333, 34] on span "Standard Capital" at bounding box center [333, 30] width 142 height 17
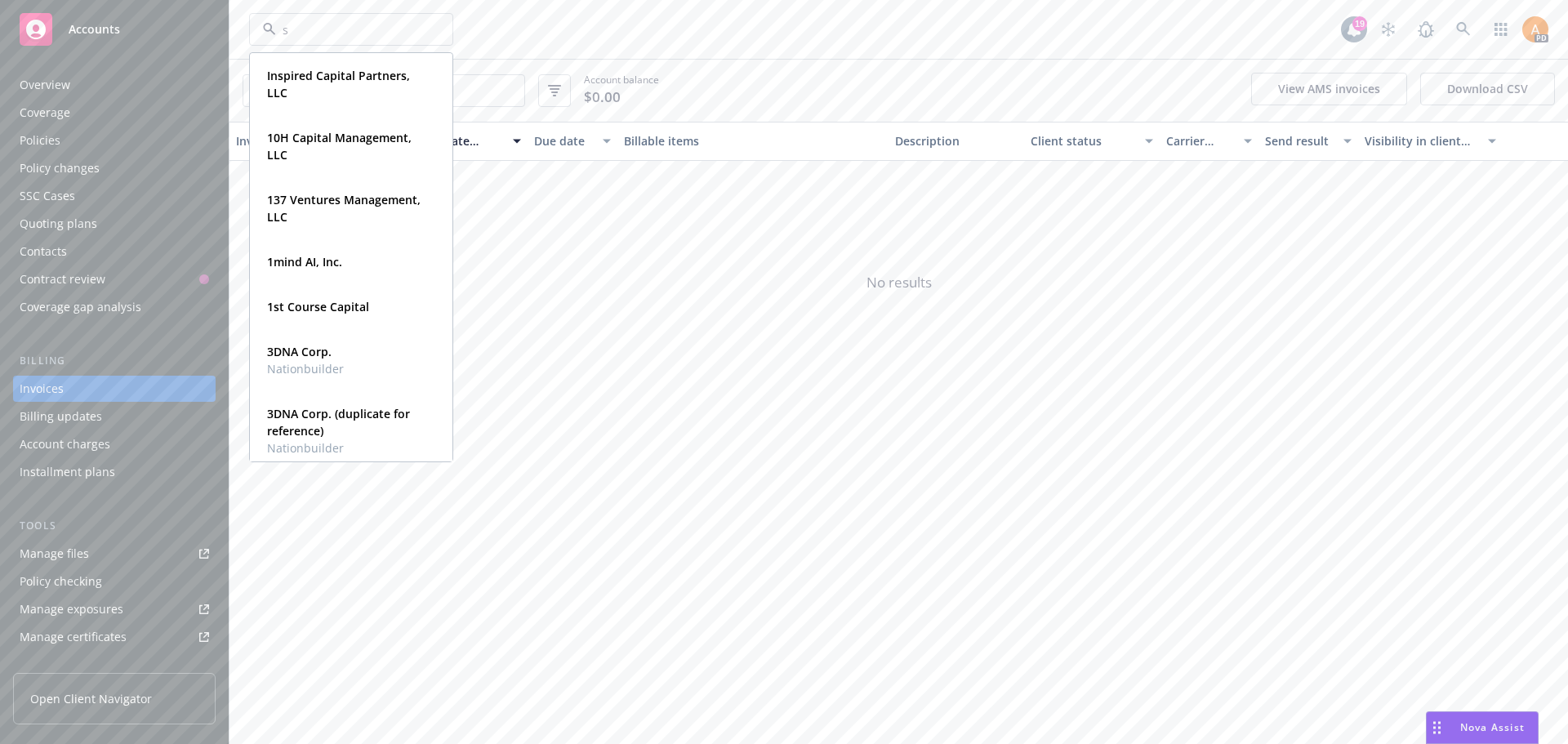
type input "sc"
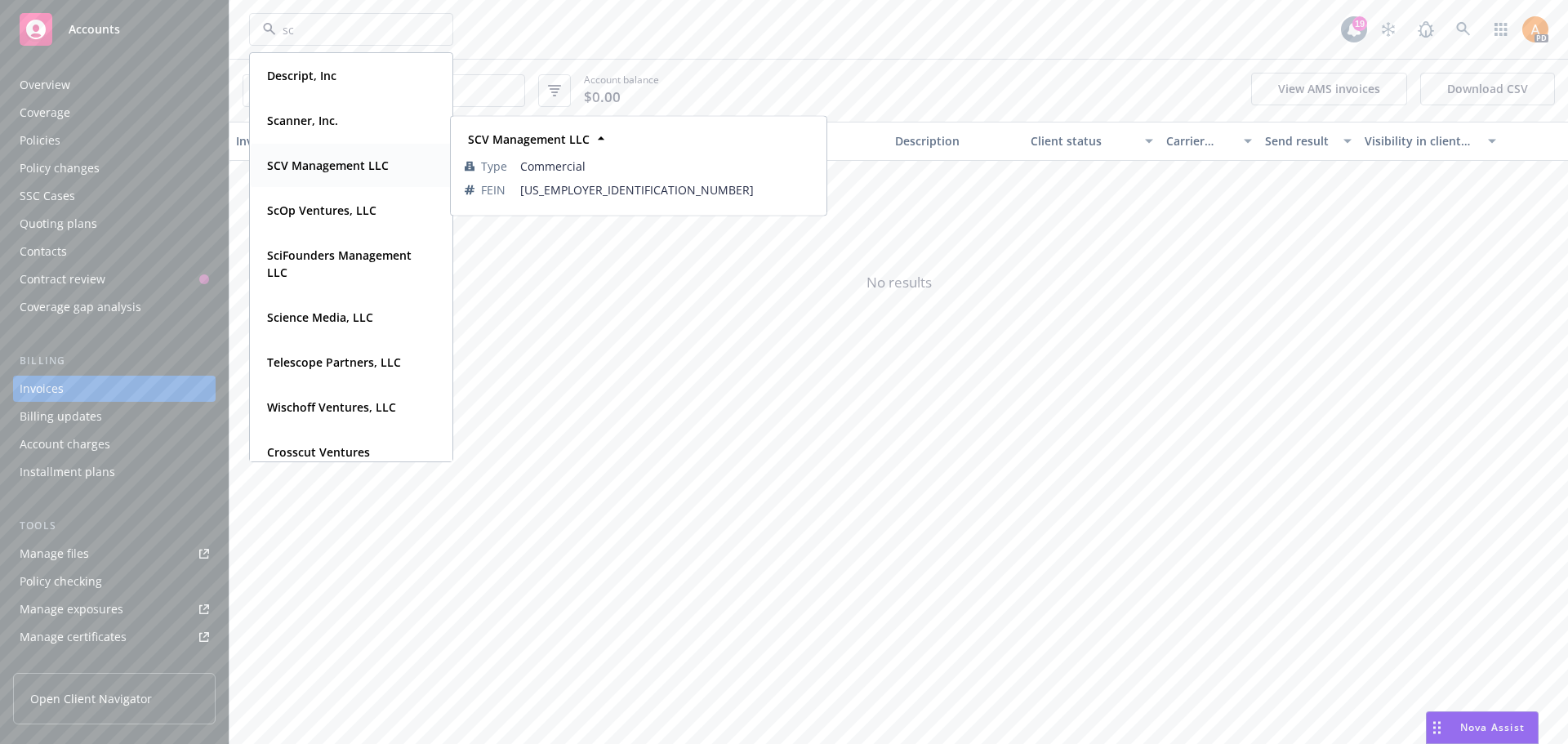
click at [342, 172] on strong "SCV Management LLC" at bounding box center [328, 166] width 122 height 15
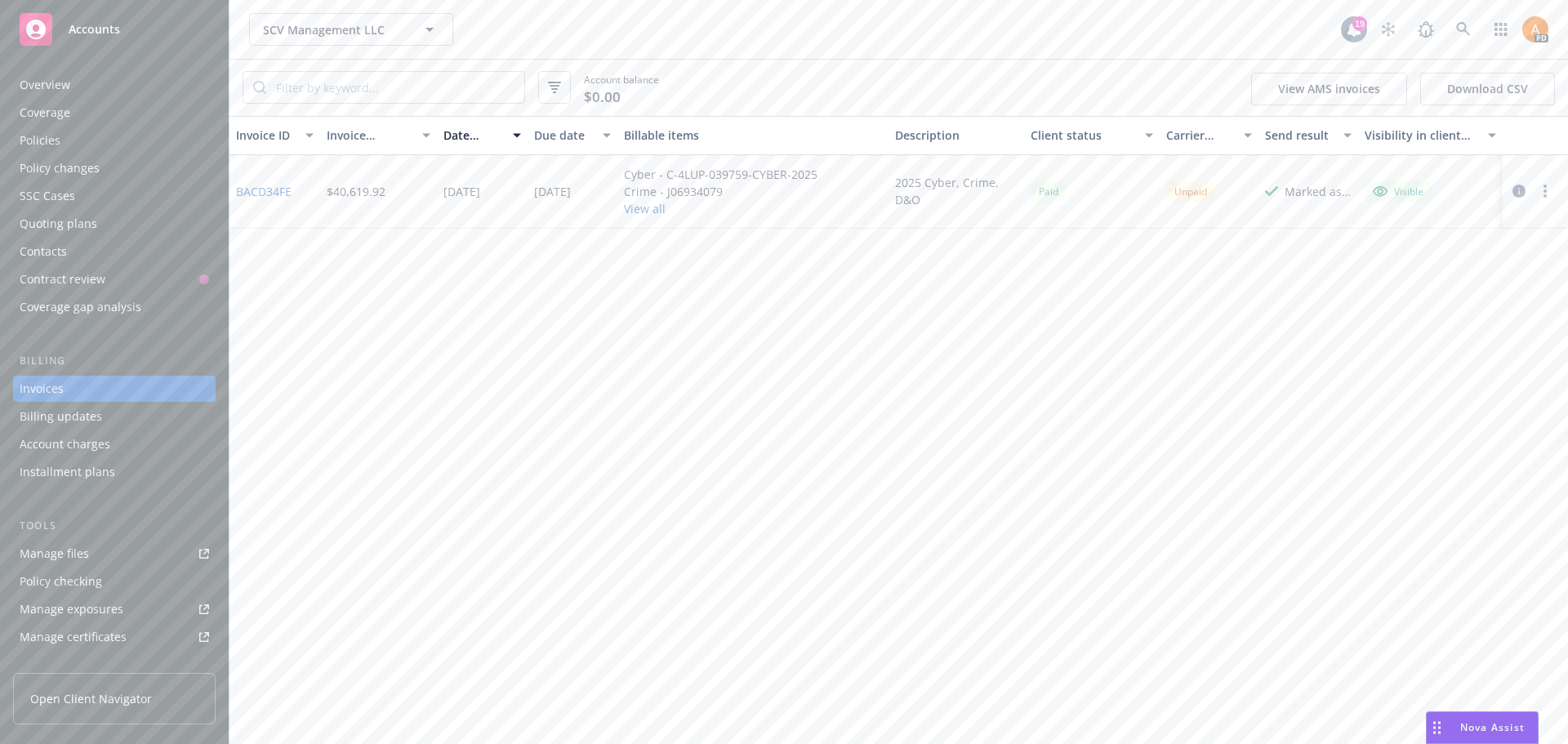
click at [58, 143] on div "Policies" at bounding box center [40, 140] width 41 height 26
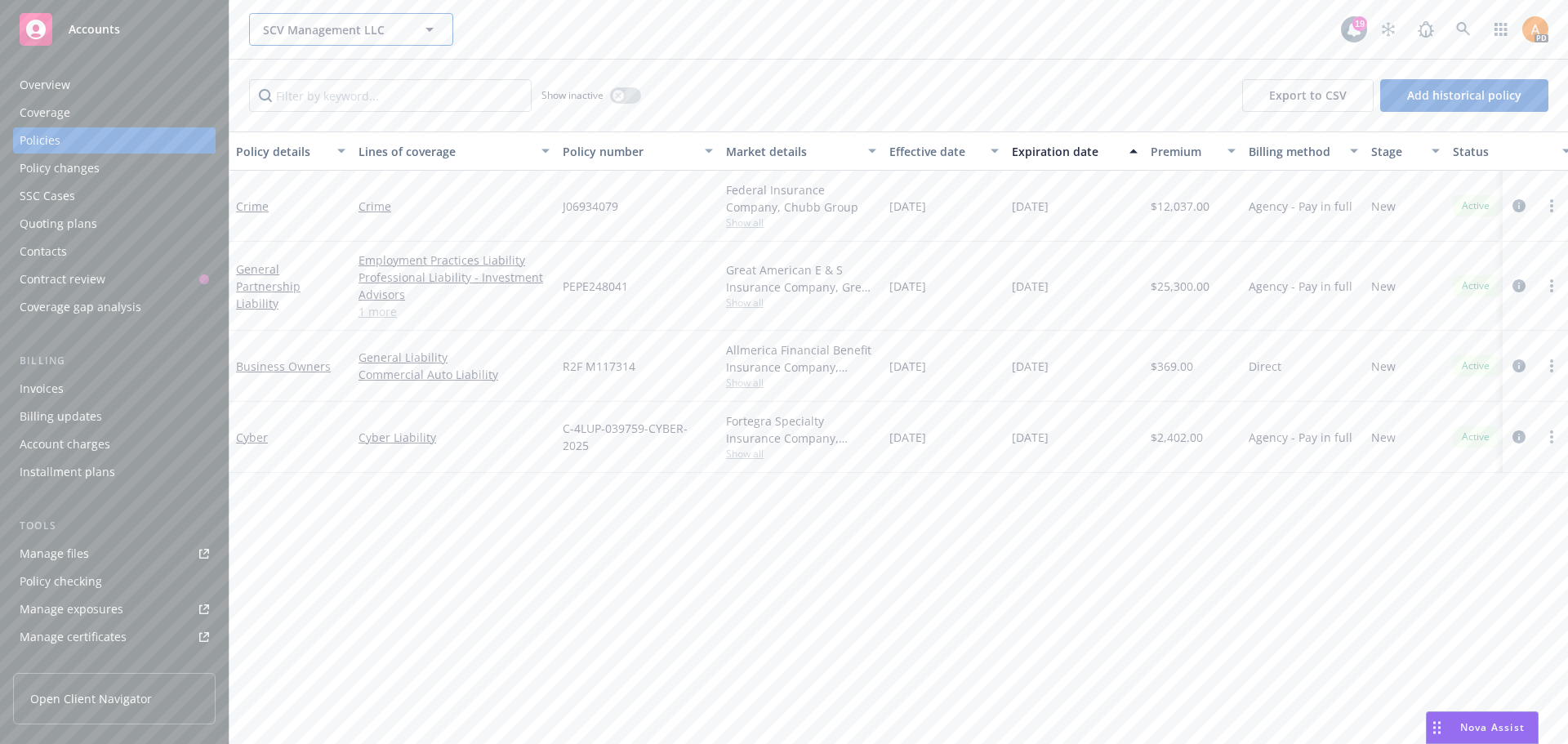
click at [300, 25] on span "SCV Management LLC" at bounding box center [333, 30] width 142 height 17
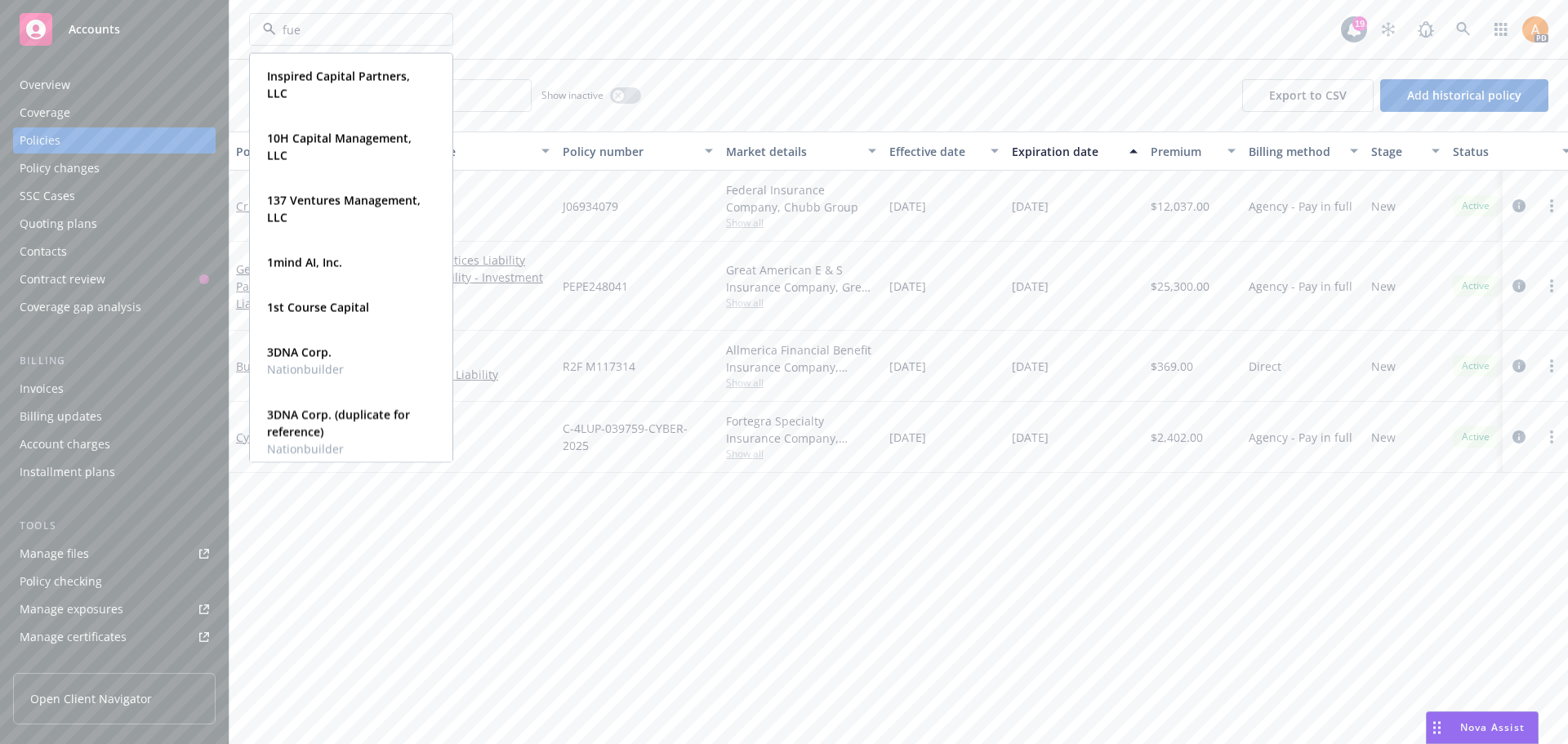
type input "fuel"
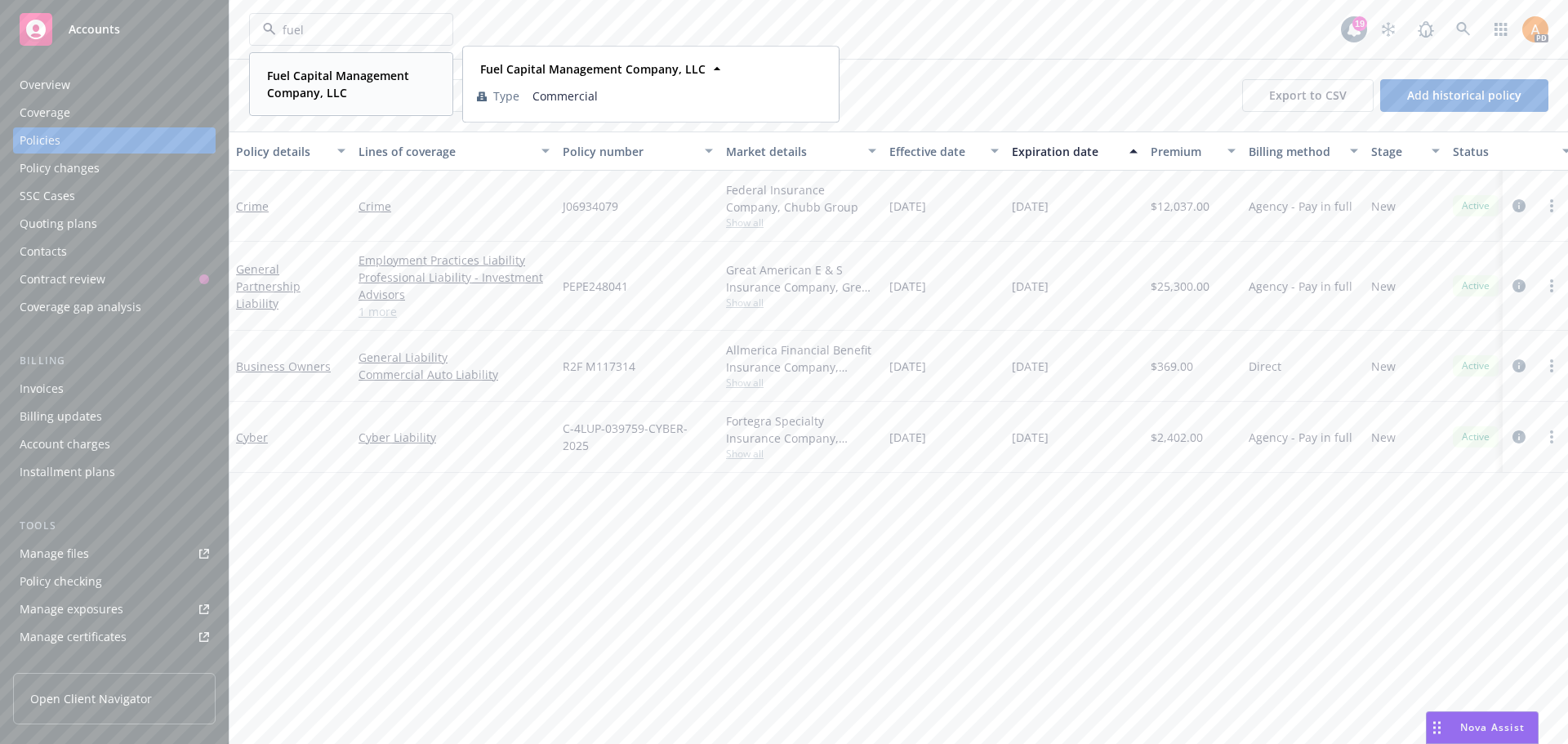
click at [294, 71] on strong "Fuel Capital Management Company, LLC" at bounding box center [338, 84] width 142 height 33
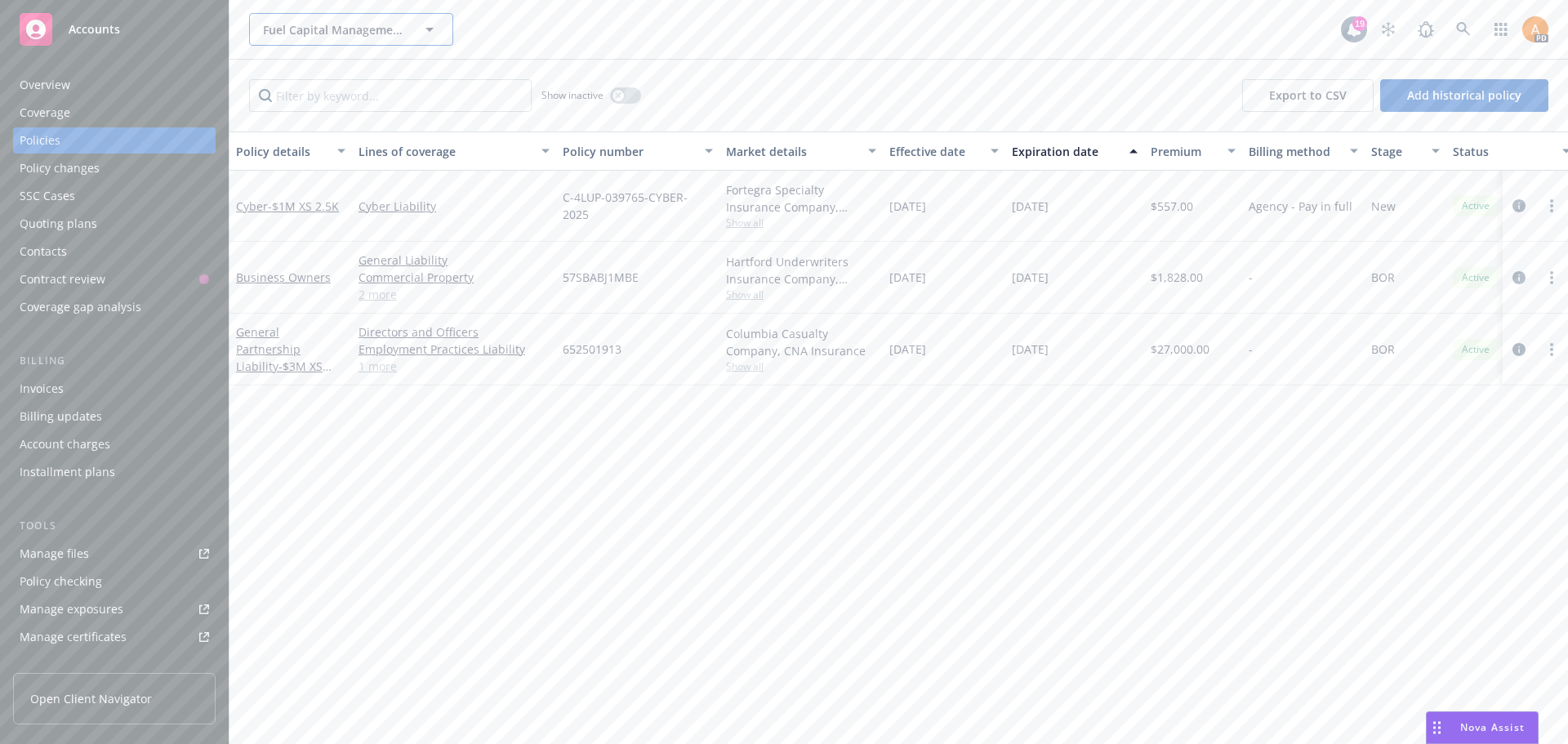
click at [313, 39] on button "Fuel Capital Management Company, LLC" at bounding box center [351, 29] width 204 height 33
type input "r"
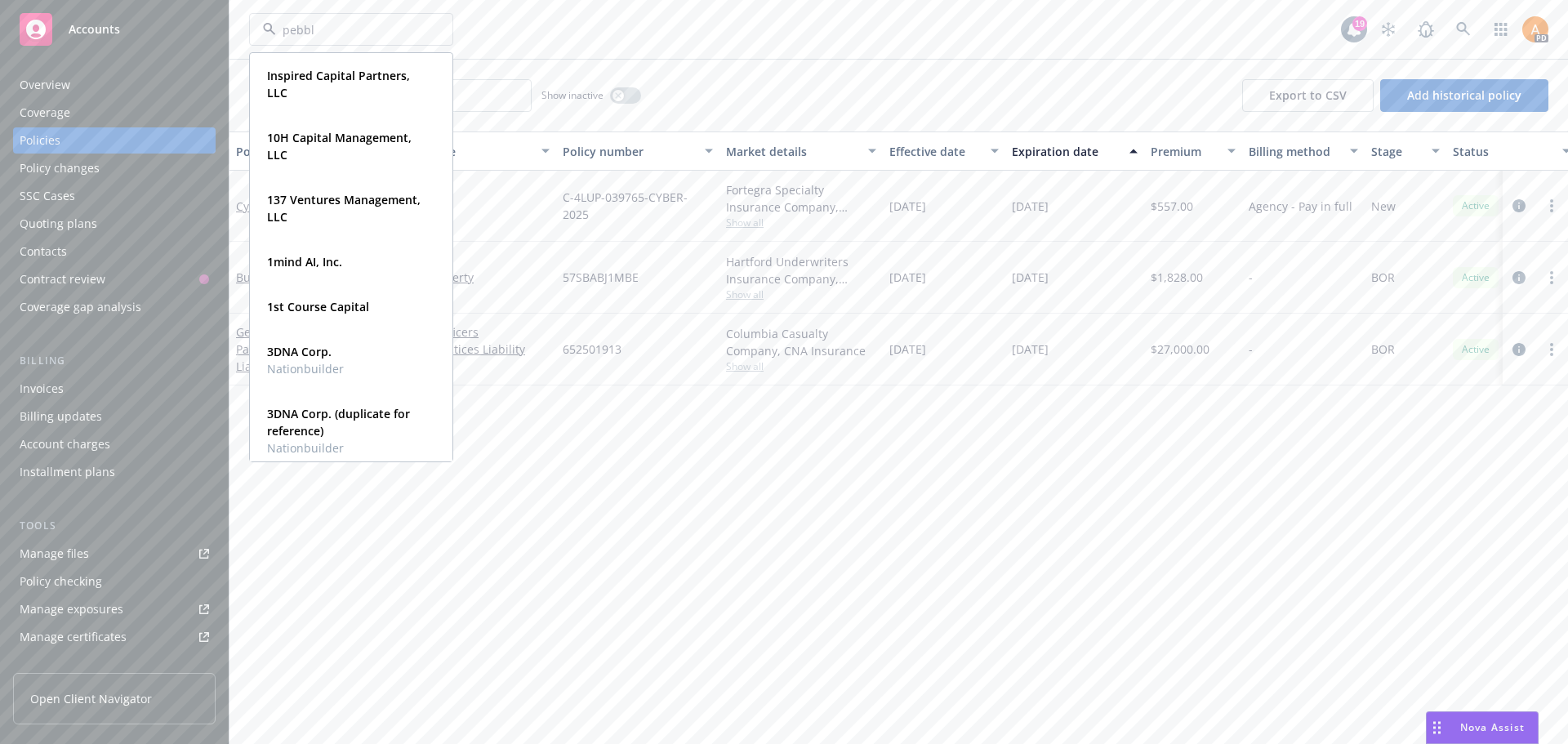
type input "pebble"
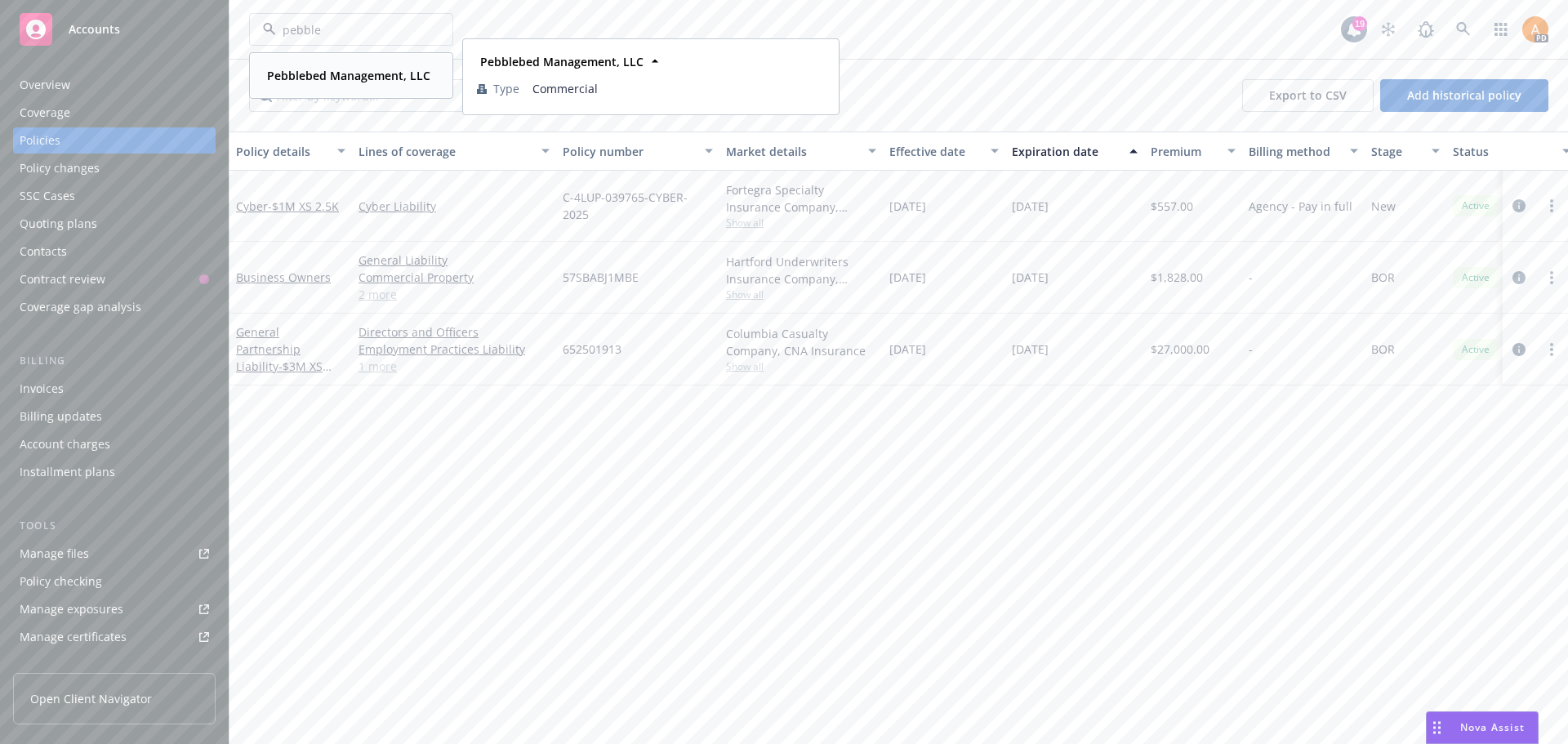
click at [302, 77] on strong "Pebblebed Management, LLC" at bounding box center [348, 76] width 163 height 15
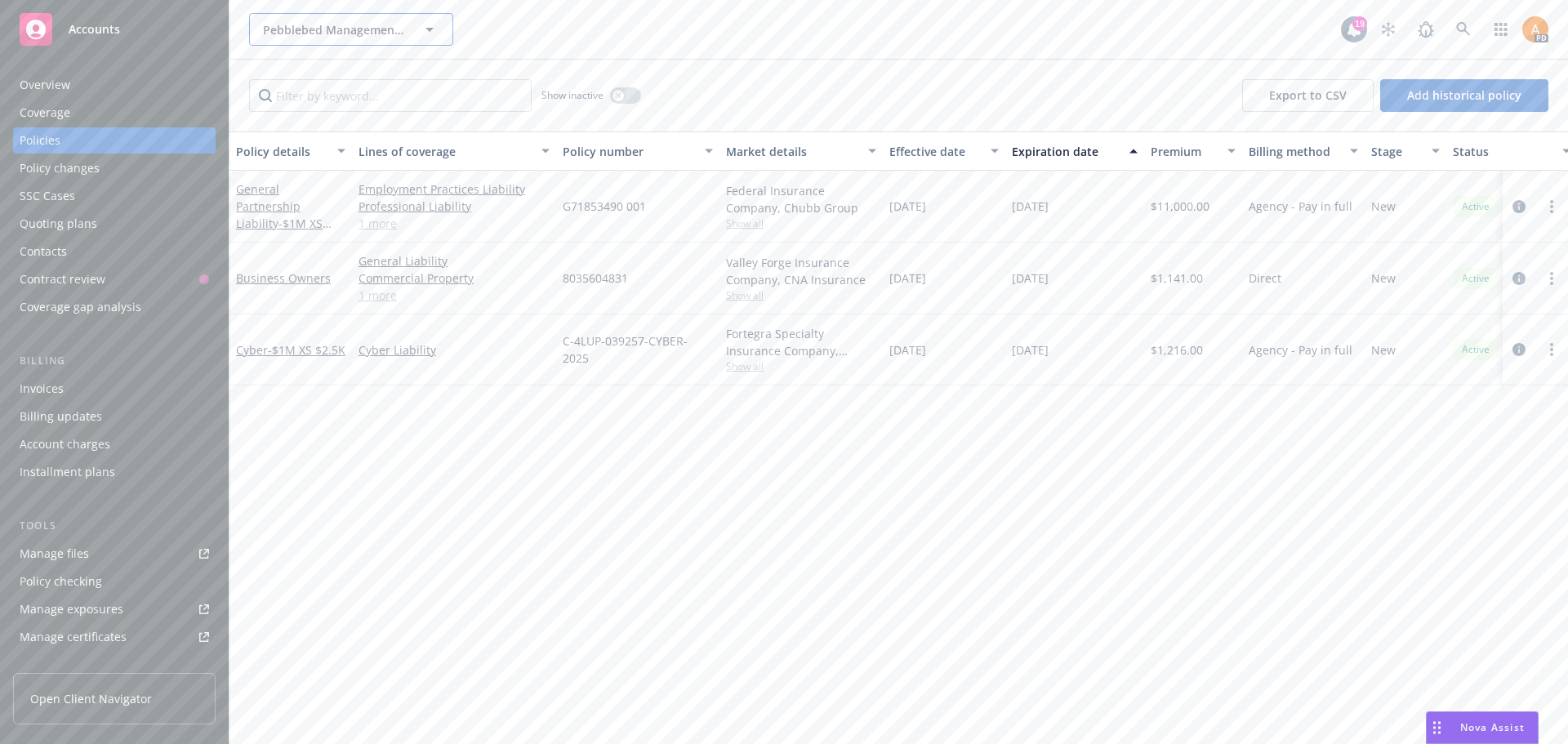
click at [312, 27] on span "Pebblebed Management, LLC" at bounding box center [333, 30] width 142 height 17
type input "s"
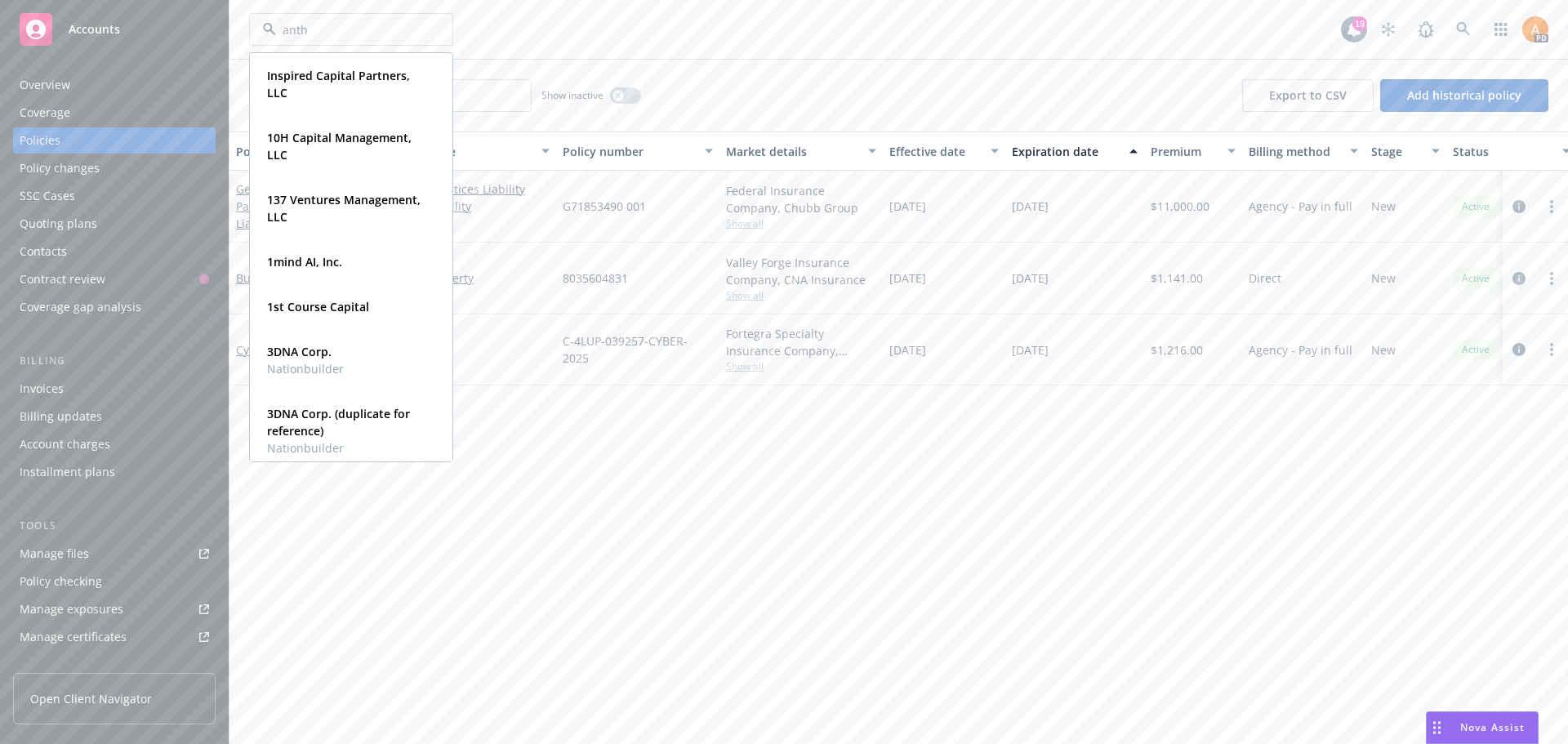
type input "anthr"
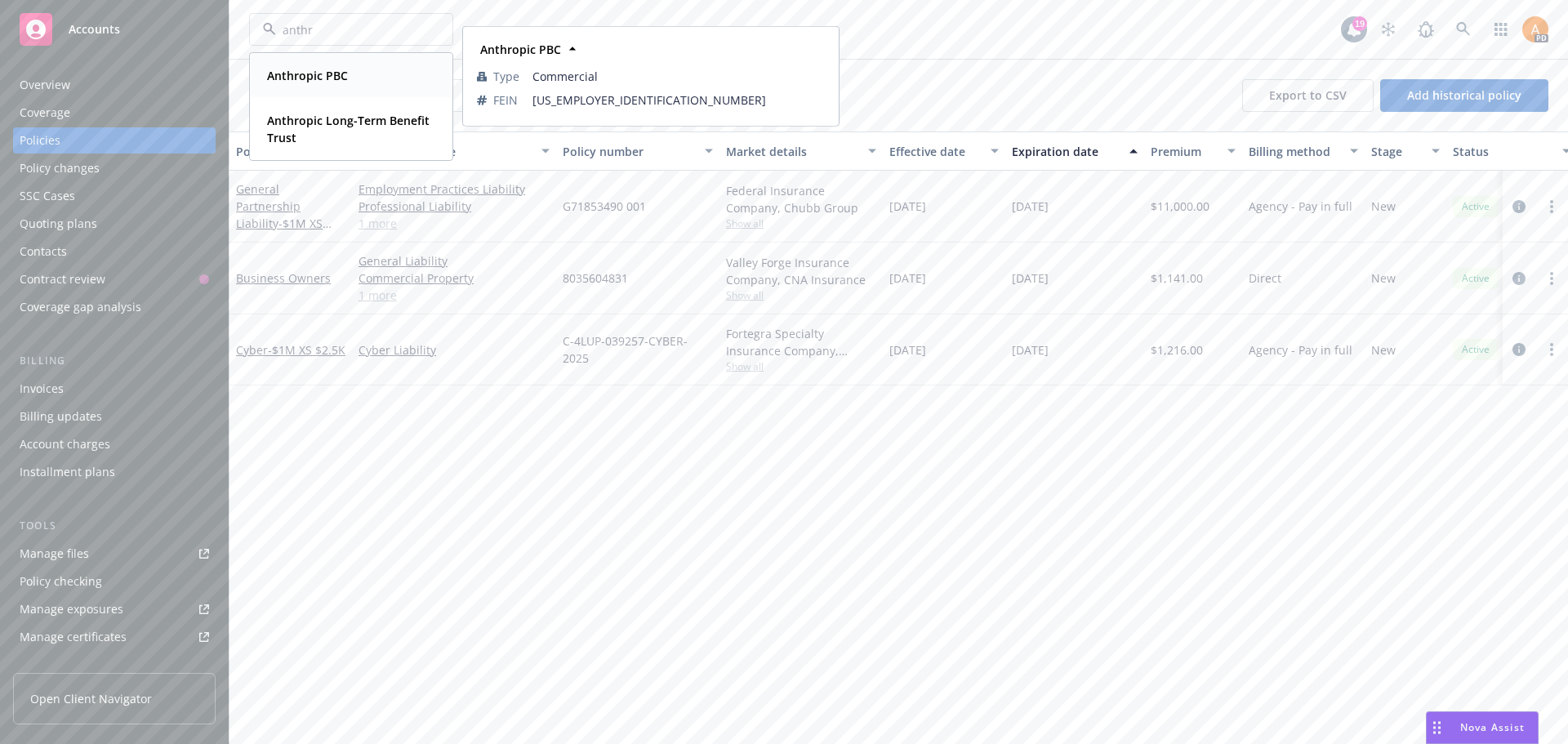
click at [324, 70] on strong "Anthropic PBC" at bounding box center [307, 76] width 81 height 15
